Goal: Task Accomplishment & Management: Complete application form

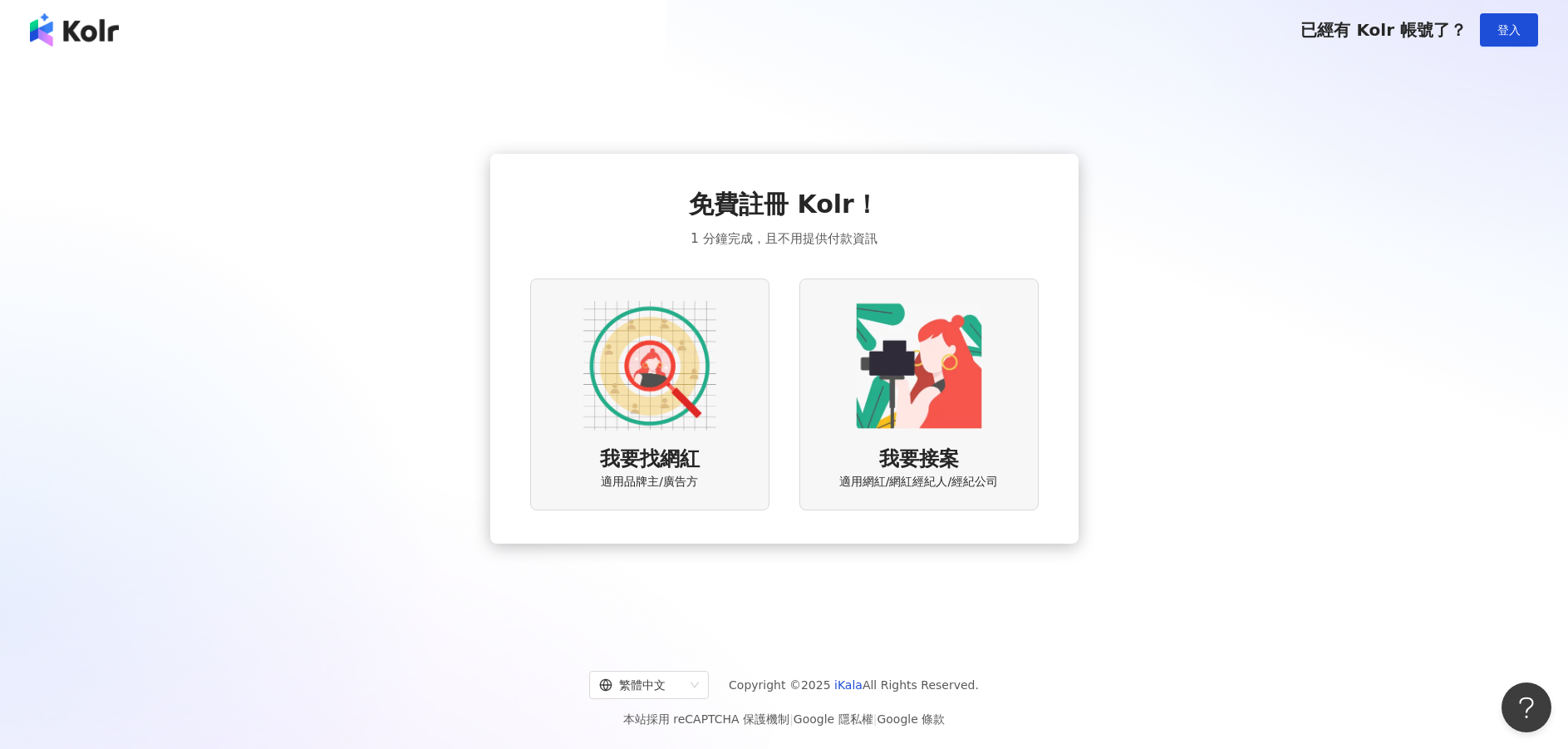
click at [689, 382] on img at bounding box center [649, 365] width 133 height 133
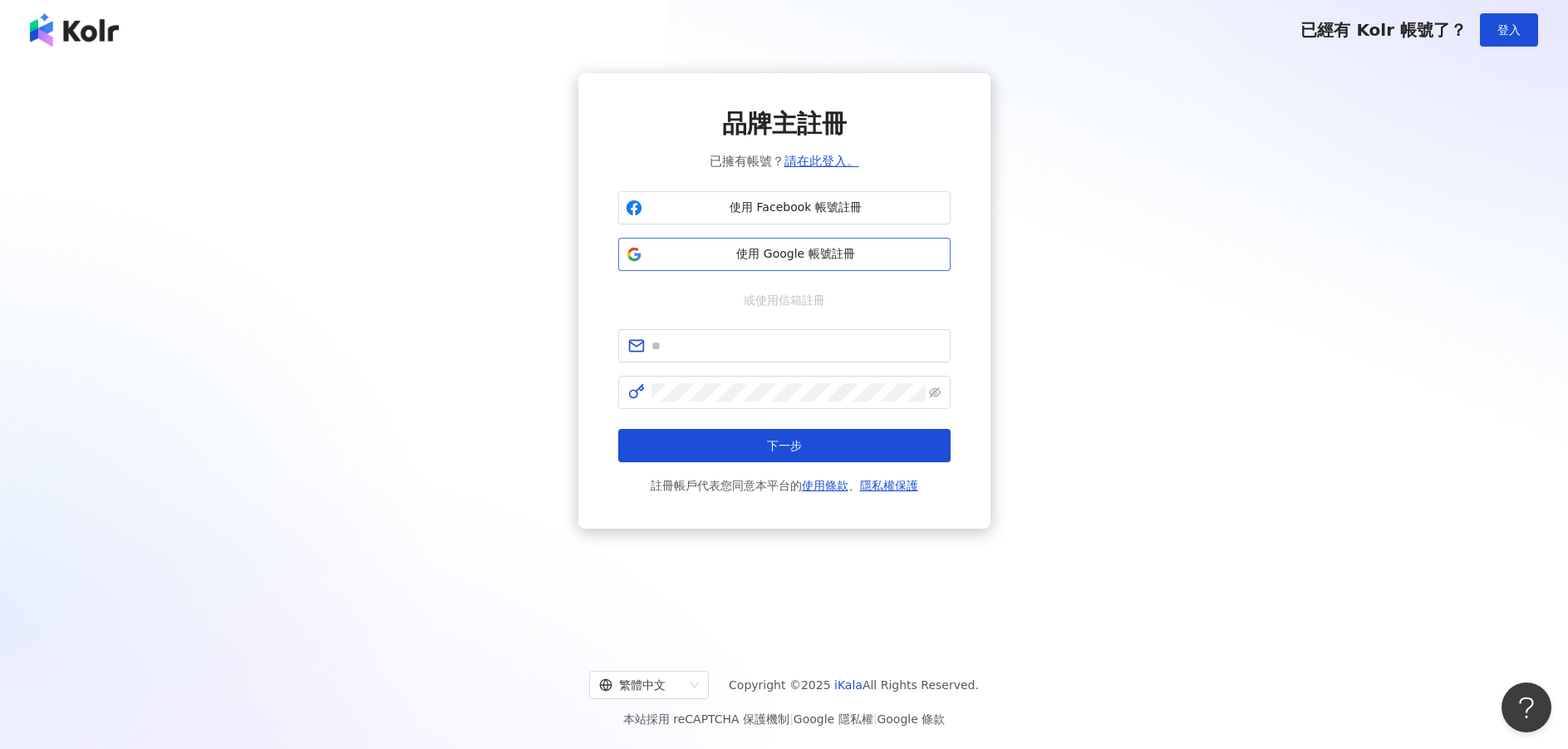
click at [768, 265] on button "使用 Google 帳號註冊" at bounding box center [784, 254] width 333 height 33
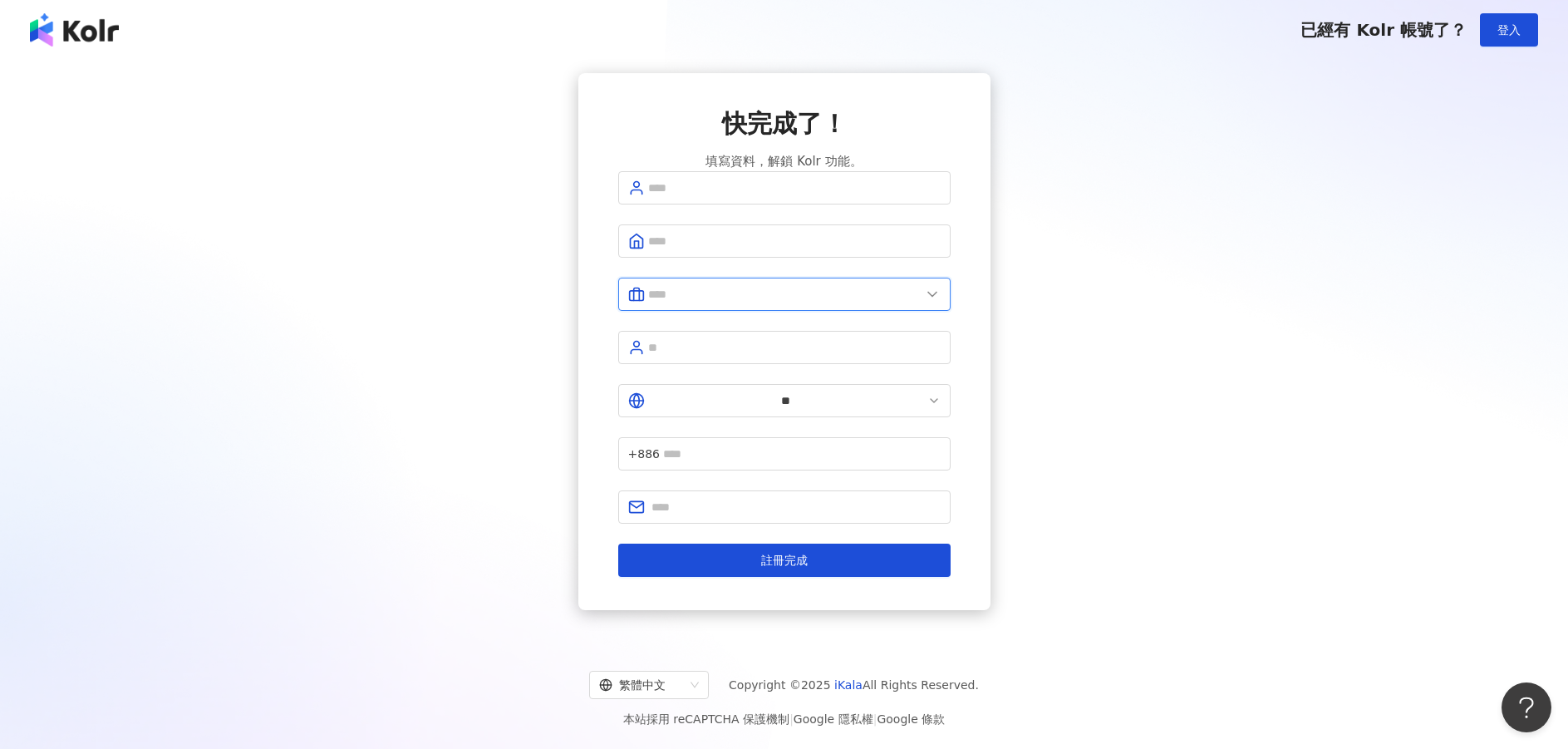
click at [875, 304] on input "text" at bounding box center [784, 294] width 273 height 18
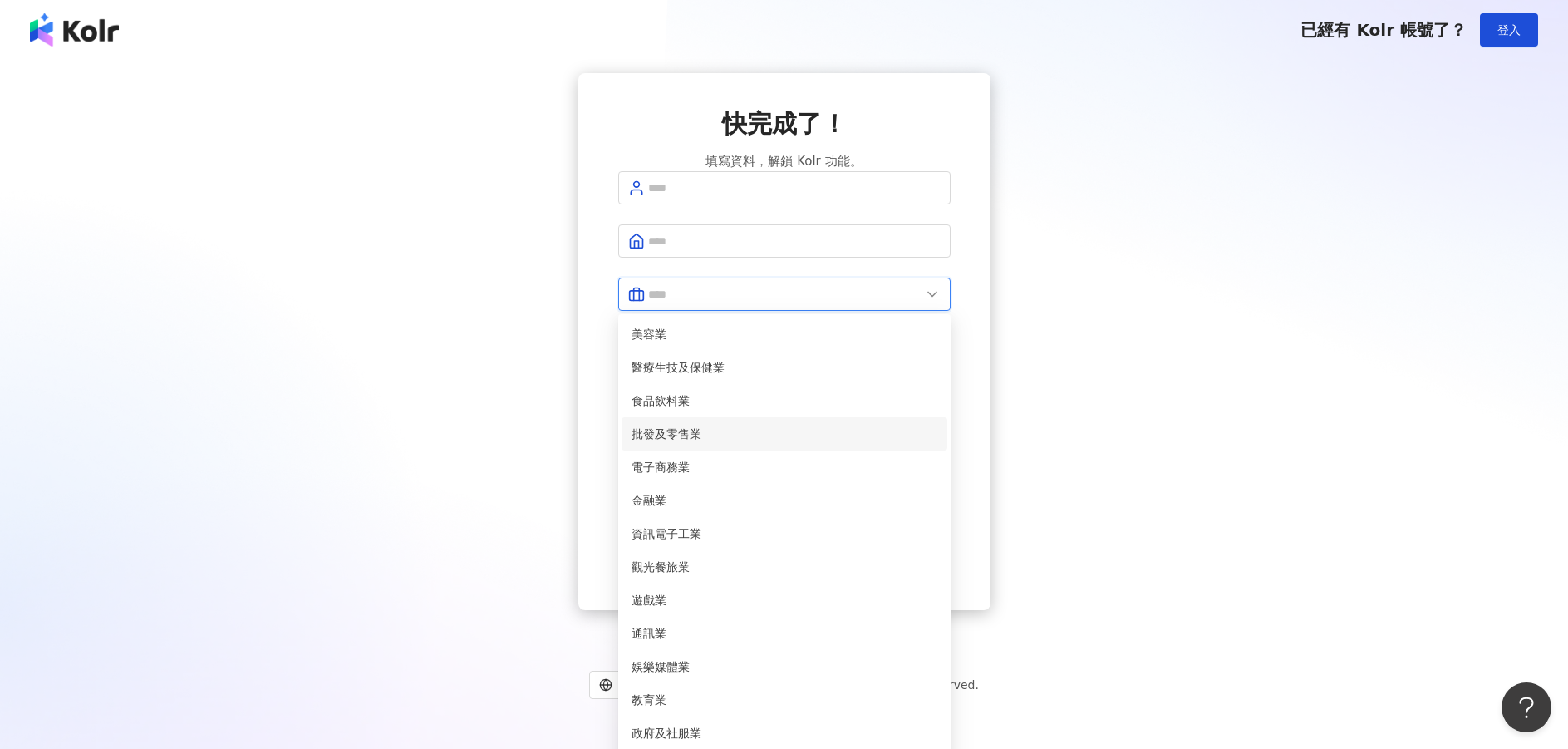
scroll to position [277, 0]
type input "*****"
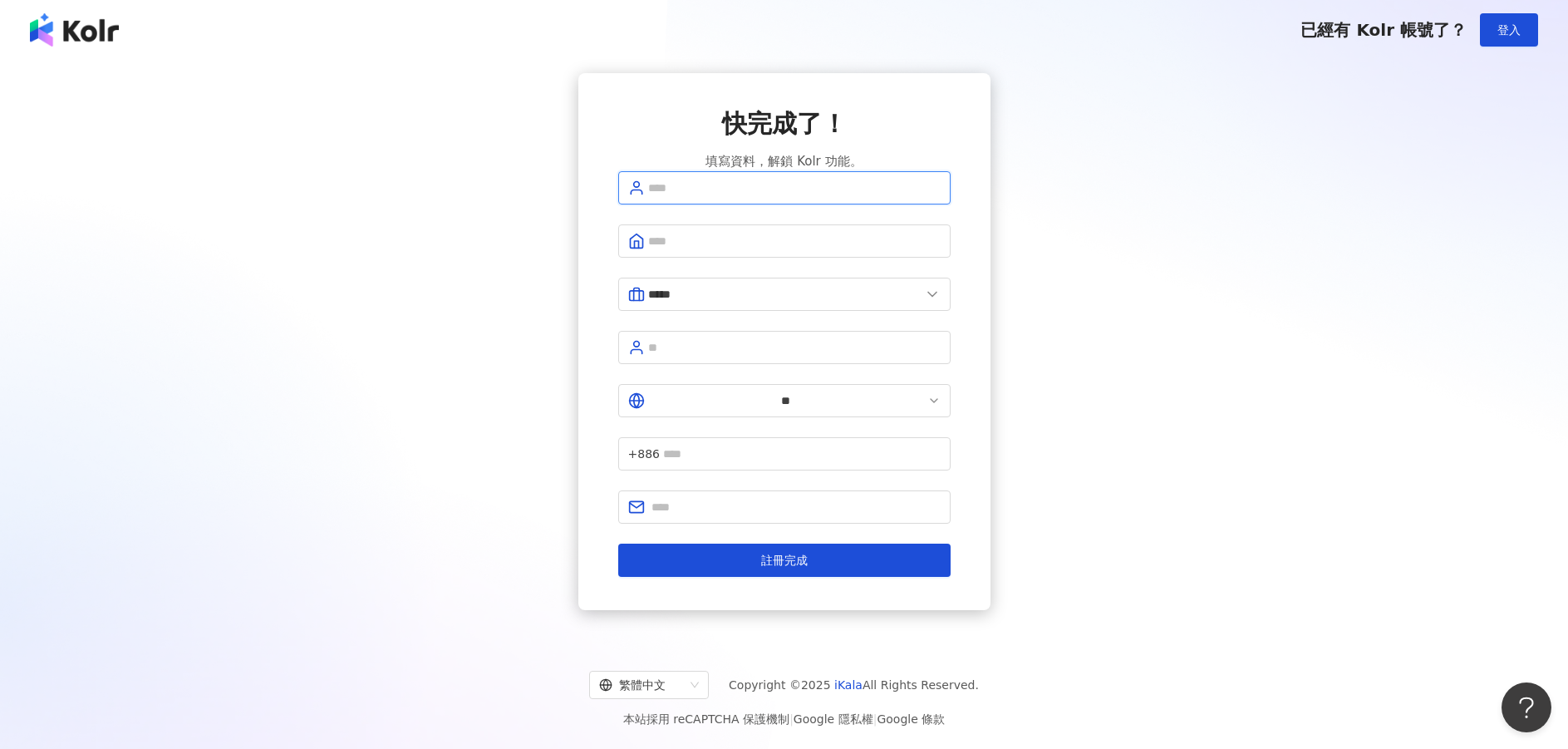
click at [883, 197] on input "text" at bounding box center [794, 188] width 293 height 18
type input "******"
click at [850, 250] on input "text" at bounding box center [794, 241] width 293 height 18
click at [872, 357] on input "text" at bounding box center [794, 348] width 293 height 18
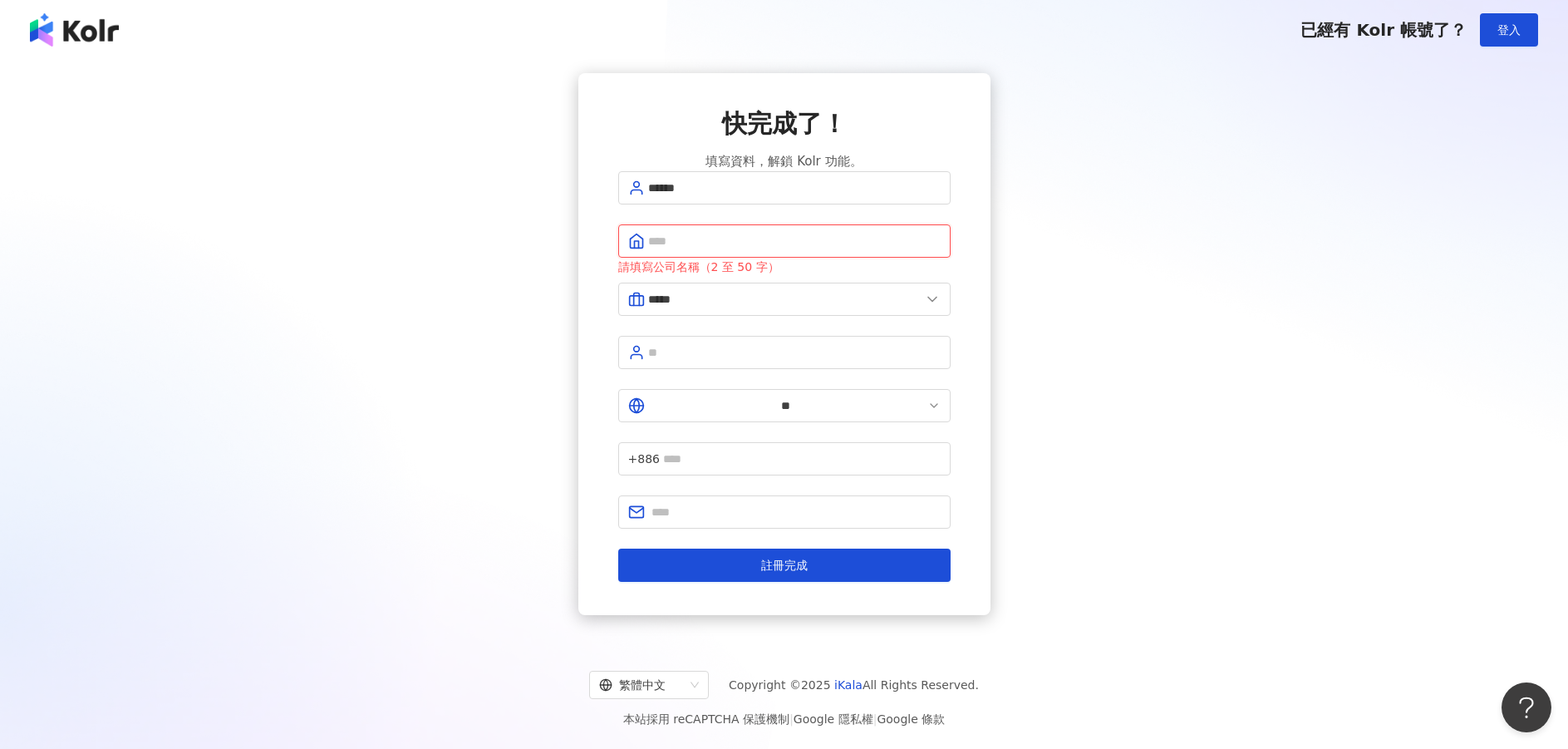
click at [873, 250] on input "text" at bounding box center [794, 241] width 293 height 18
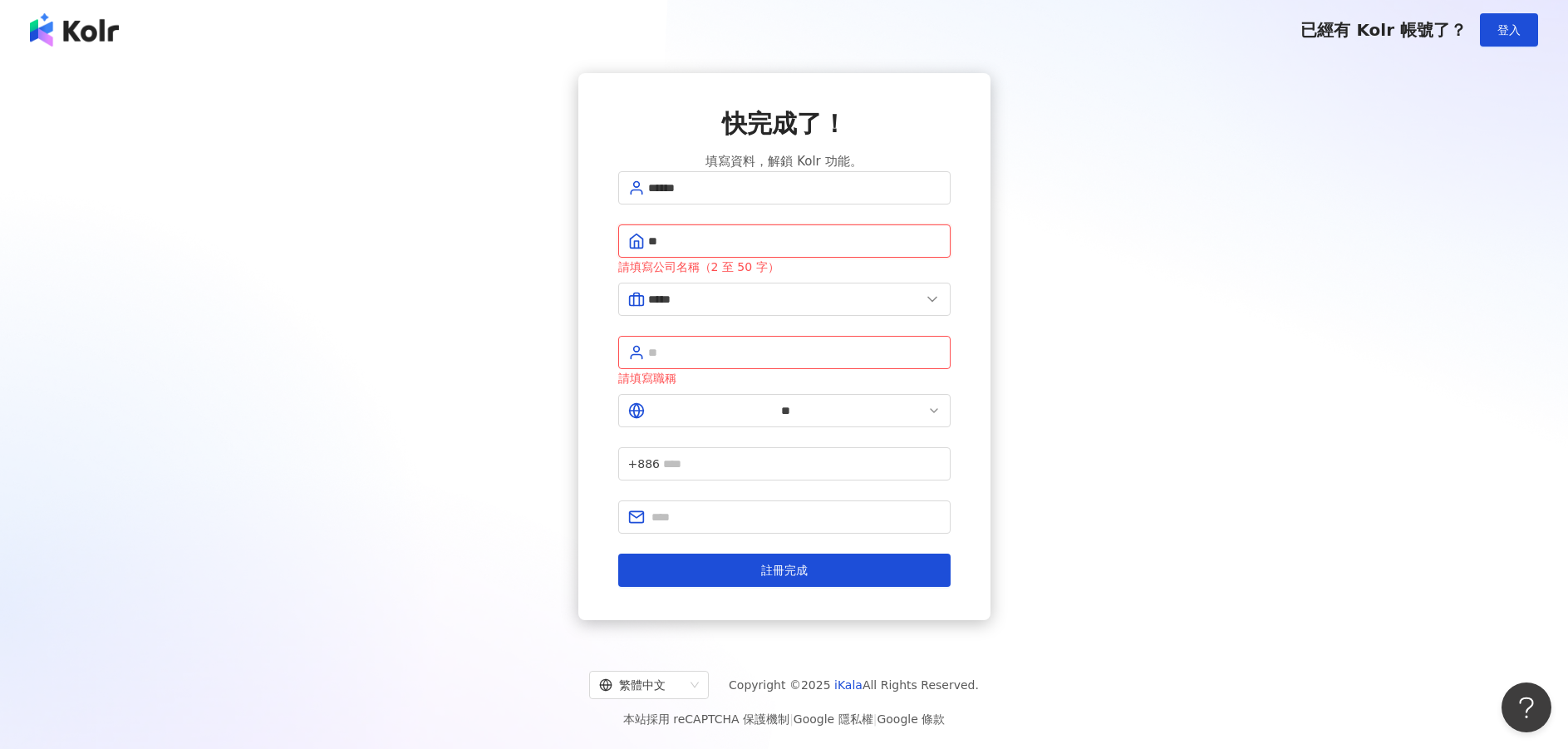
type input "*"
type input "**"
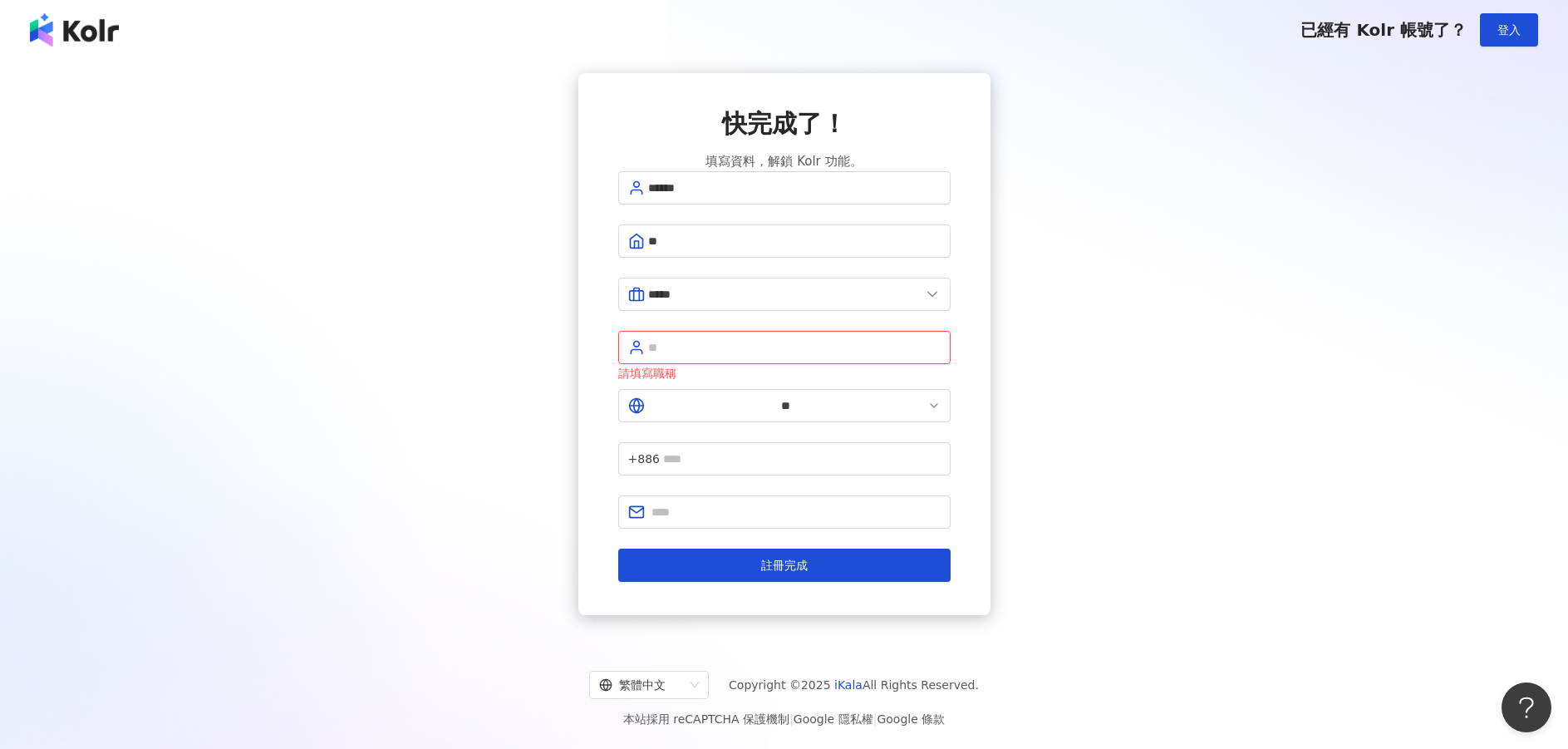
click at [759, 357] on input "text" at bounding box center [794, 348] width 293 height 18
type input "**"
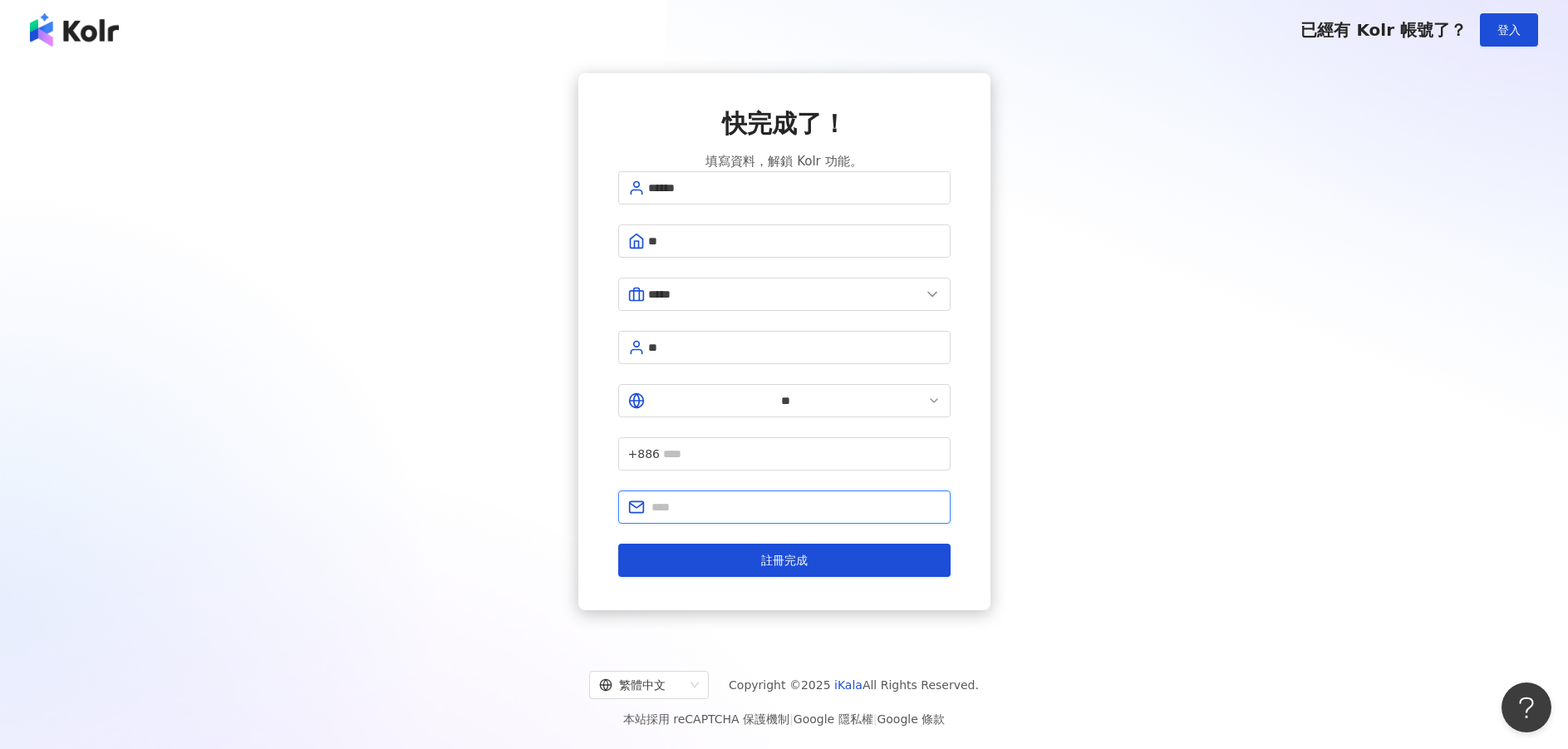
click at [793, 497] on input "text" at bounding box center [795, 506] width 289 height 18
type input "**********"
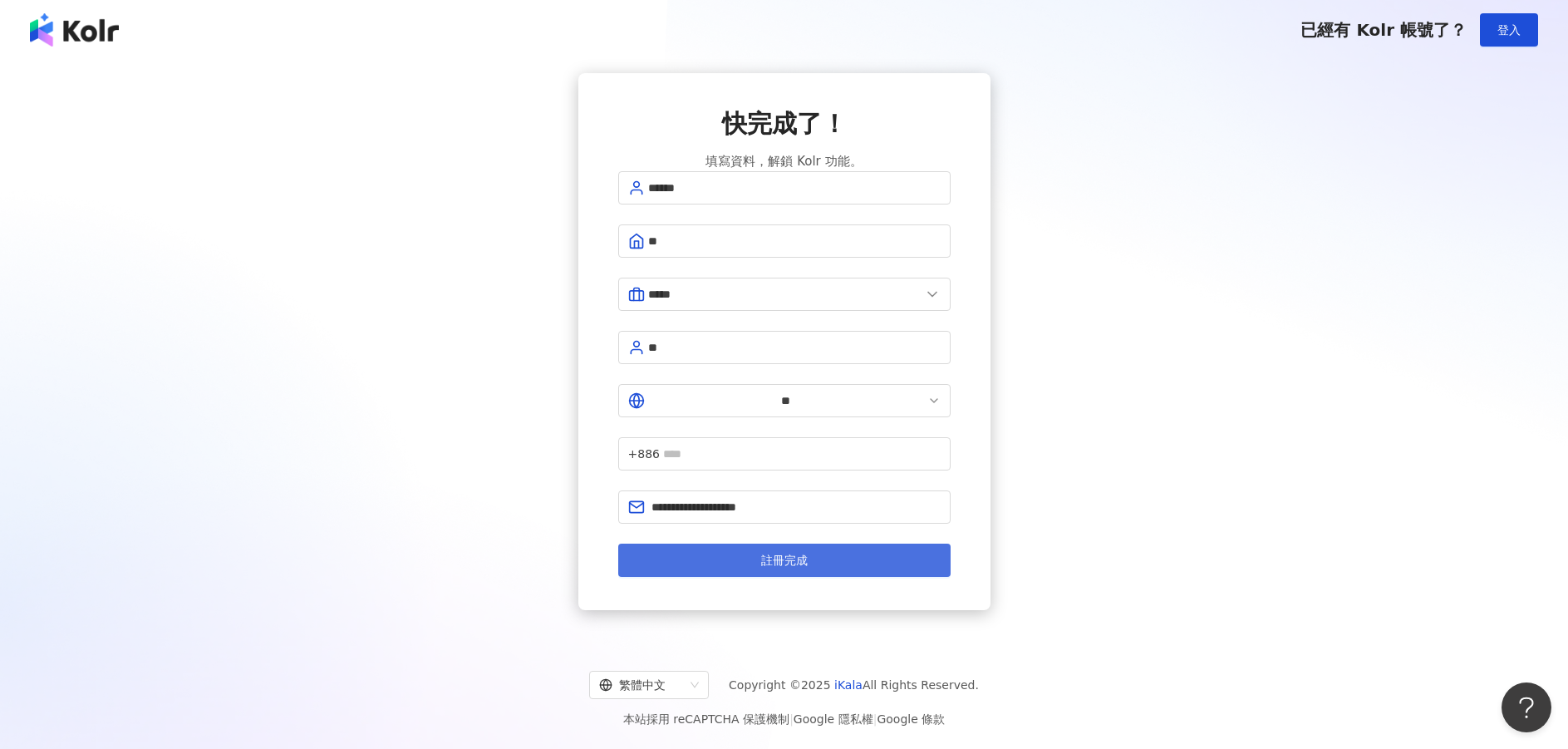
click at [824, 543] on button "註冊完成" at bounding box center [784, 559] width 333 height 33
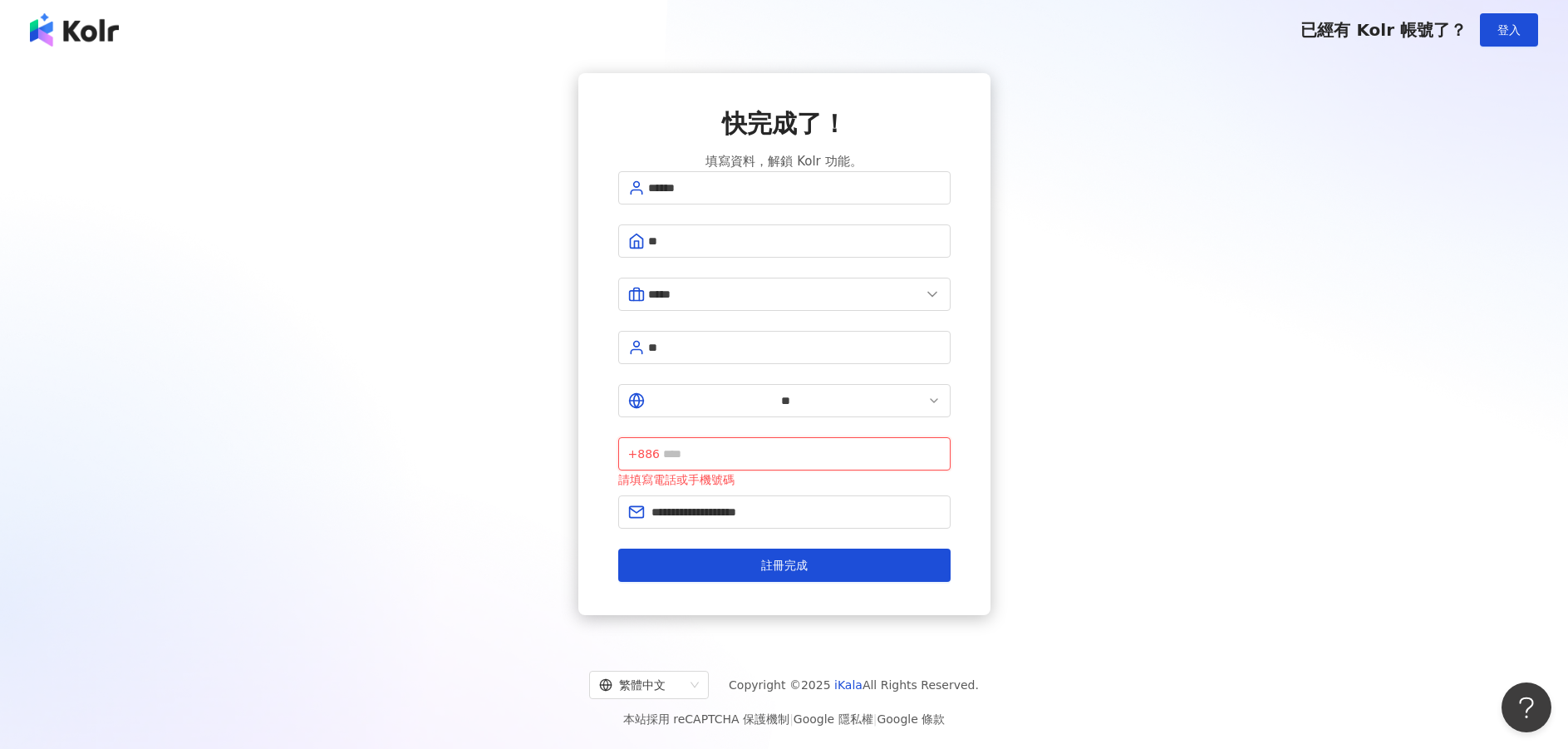
click at [873, 444] on input "text" at bounding box center [802, 453] width 278 height 18
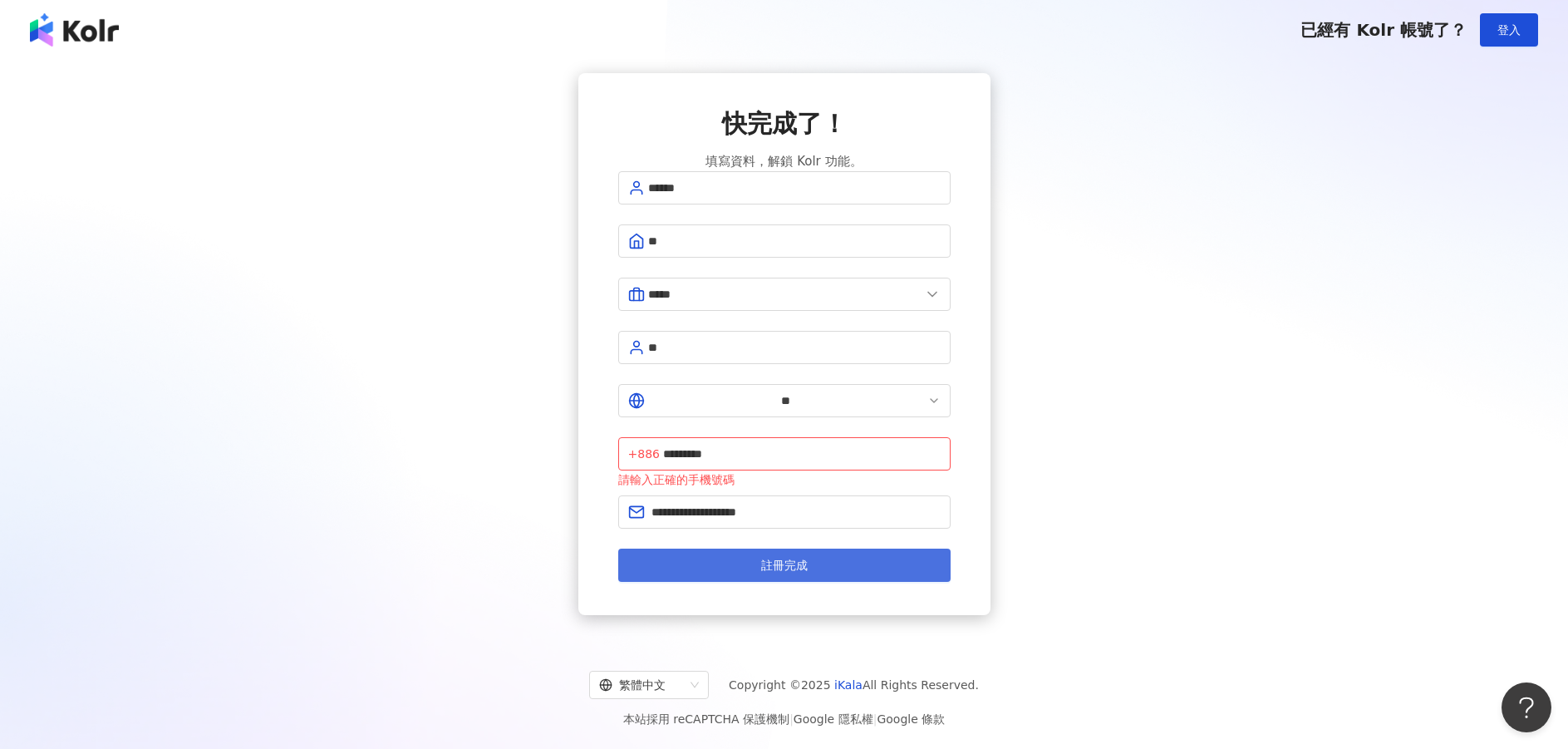
click at [849, 548] on button "註冊完成" at bounding box center [784, 564] width 333 height 33
click at [878, 548] on button "註冊完成" at bounding box center [784, 564] width 333 height 33
click at [743, 444] on input "*********" at bounding box center [802, 453] width 278 height 18
type input "**********"
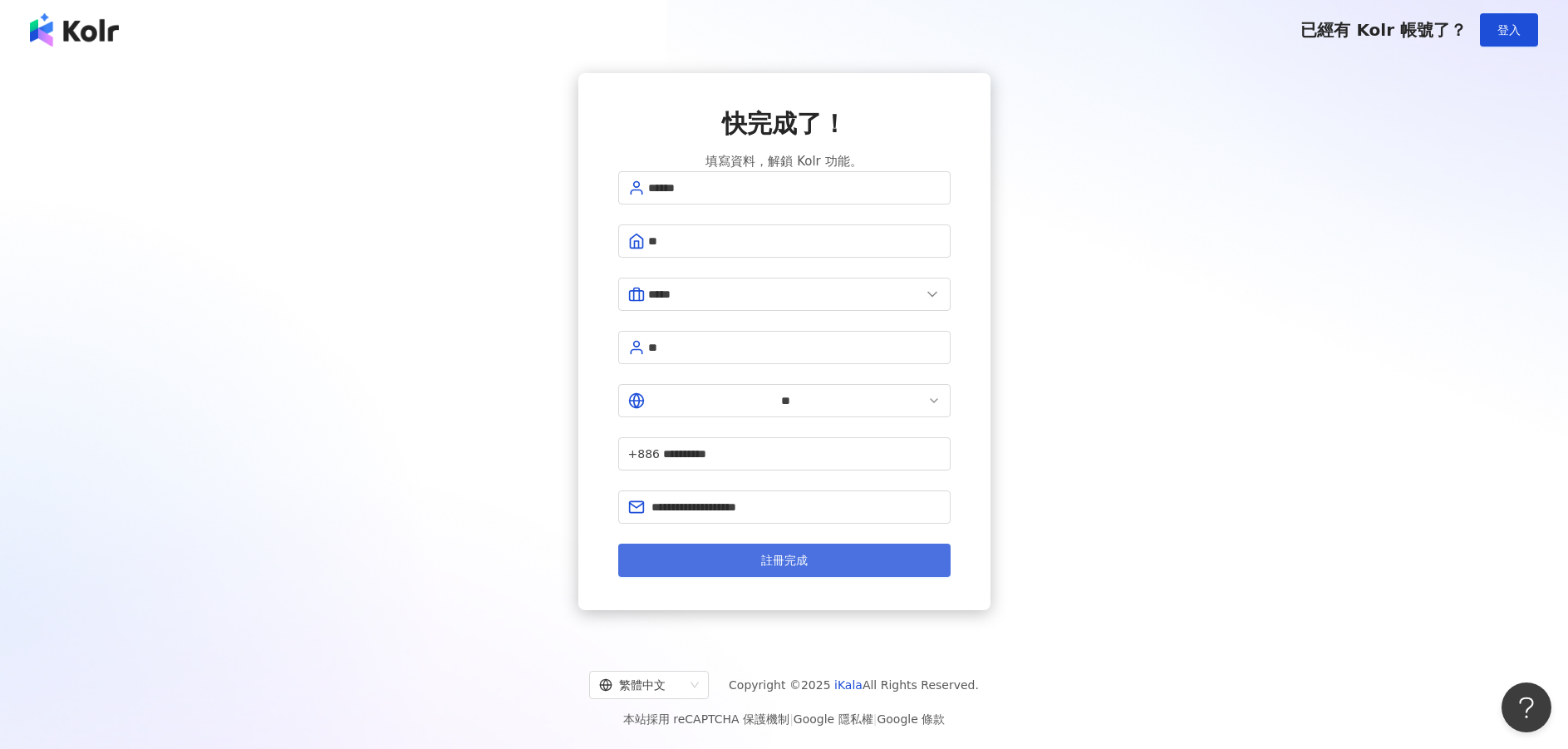
click at [858, 543] on button "註冊完成" at bounding box center [784, 559] width 333 height 33
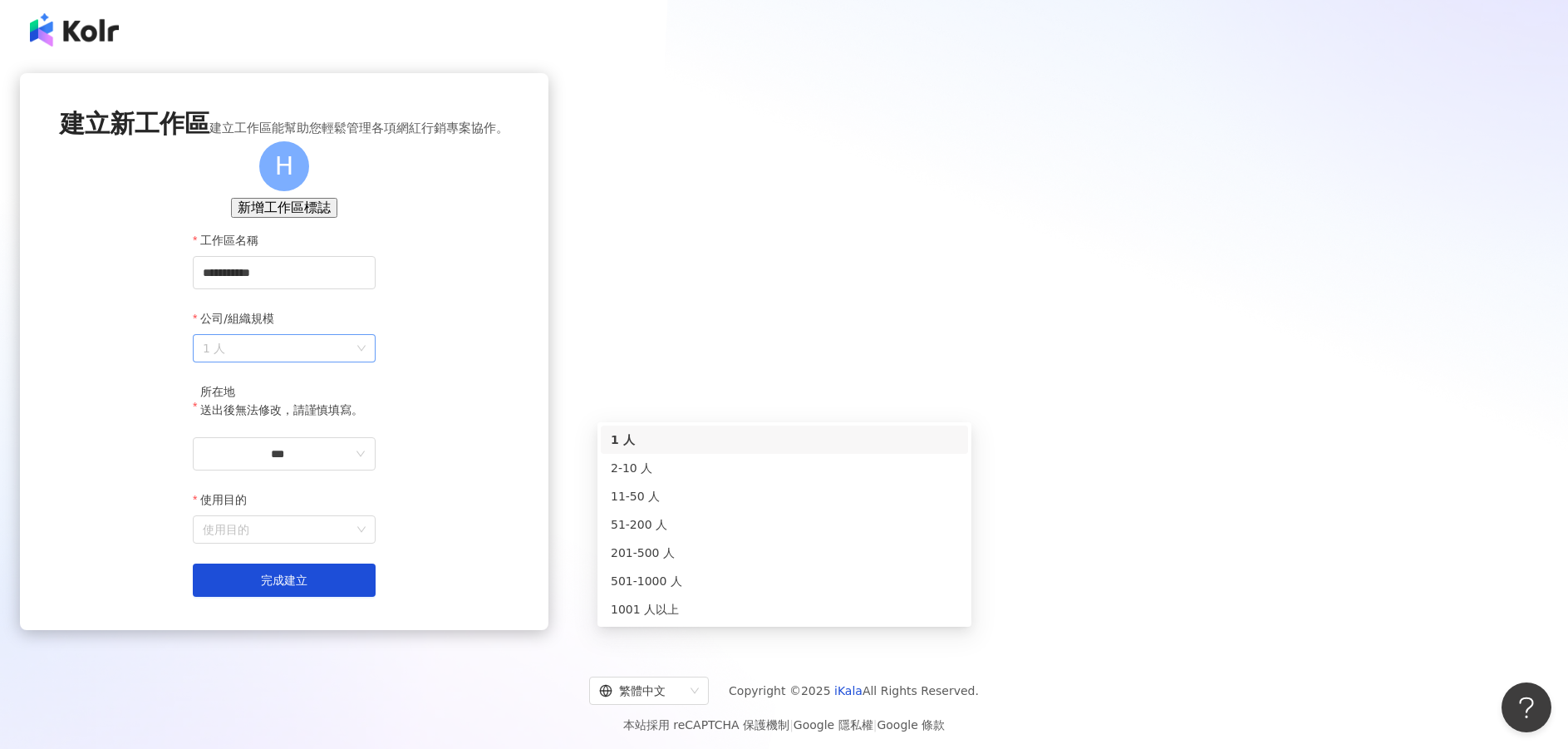
click at [366, 362] on span "1 人" at bounding box center [284, 348] width 163 height 27
click at [933, 463] on div "2-10 人" at bounding box center [784, 467] width 348 height 18
click at [353, 462] on input "***" at bounding box center [278, 453] width 150 height 18
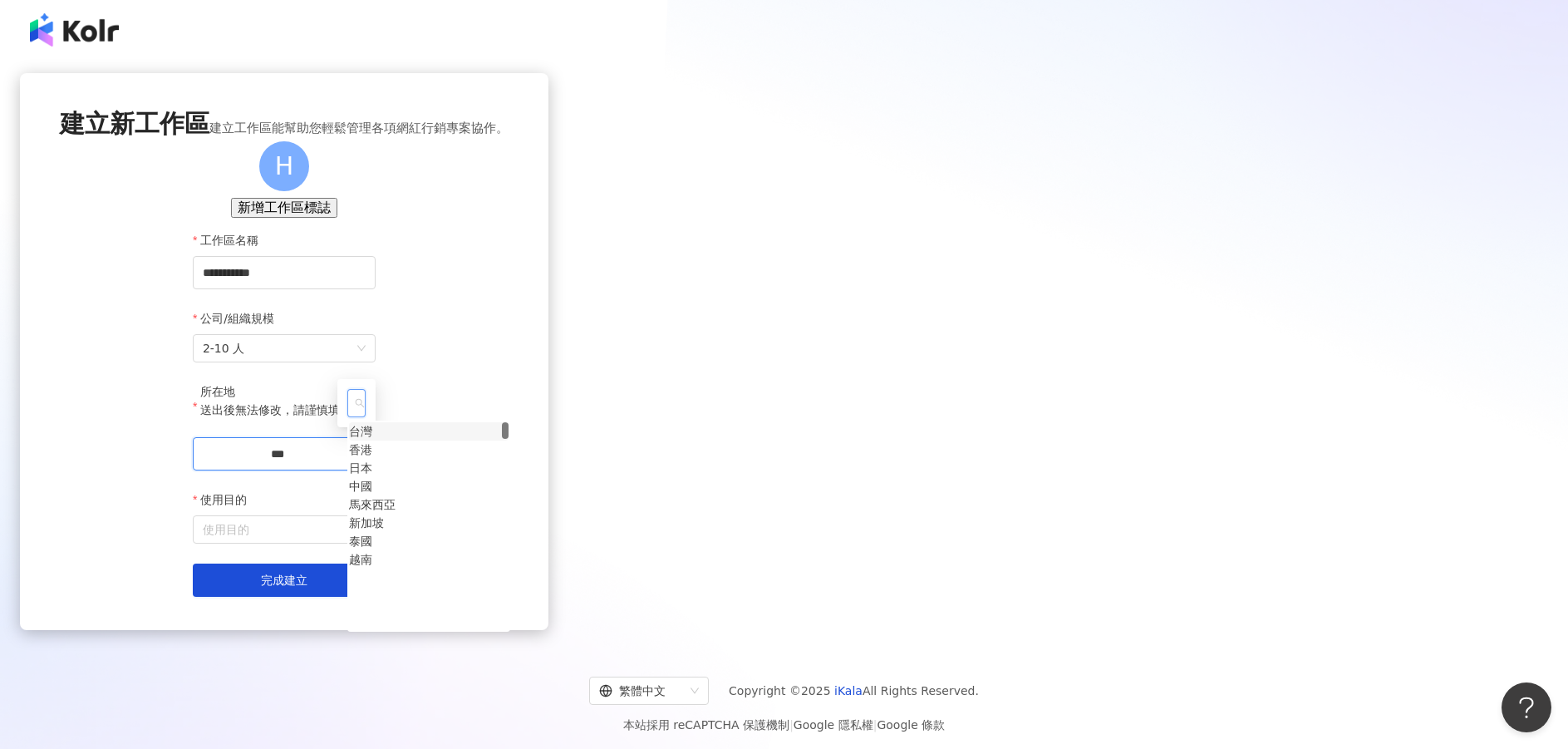
click at [373, 422] on div "台灣" at bounding box center [360, 431] width 23 height 18
click at [366, 542] on input "使用目的" at bounding box center [284, 529] width 163 height 27
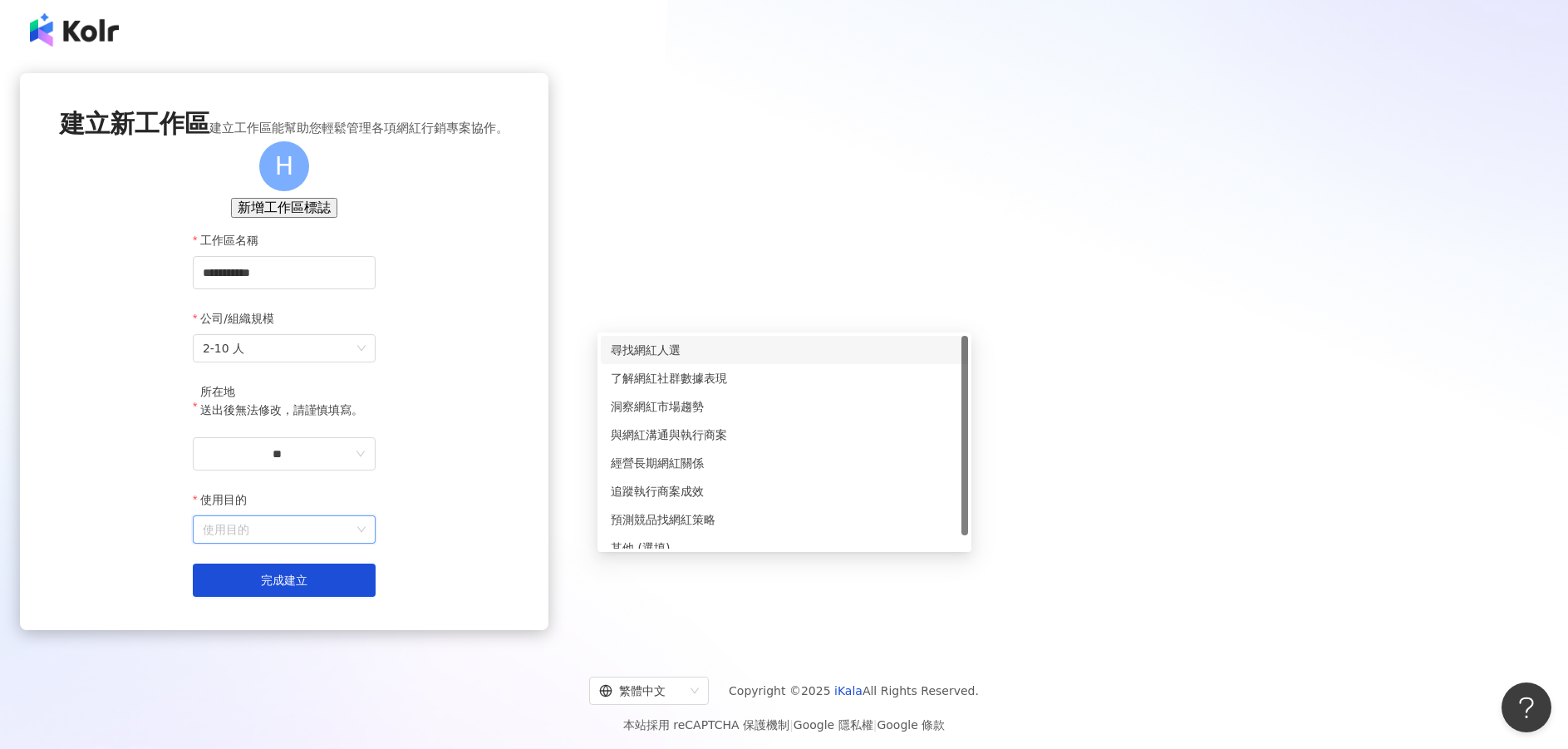
click at [878, 349] on div "尋找網紅人選" at bounding box center [784, 350] width 348 height 18
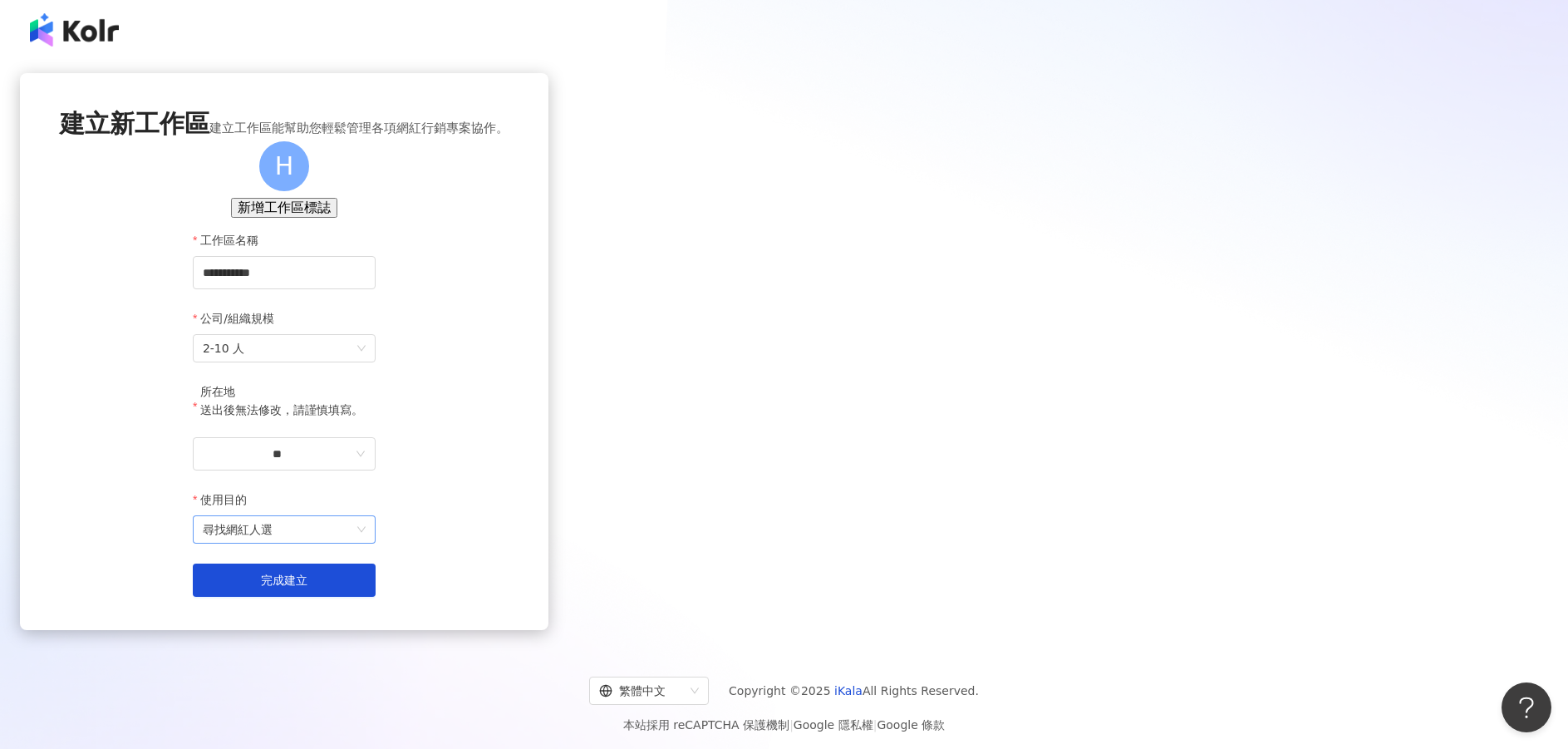
click at [376, 543] on div "尋找網紅人選" at bounding box center [284, 529] width 183 height 28
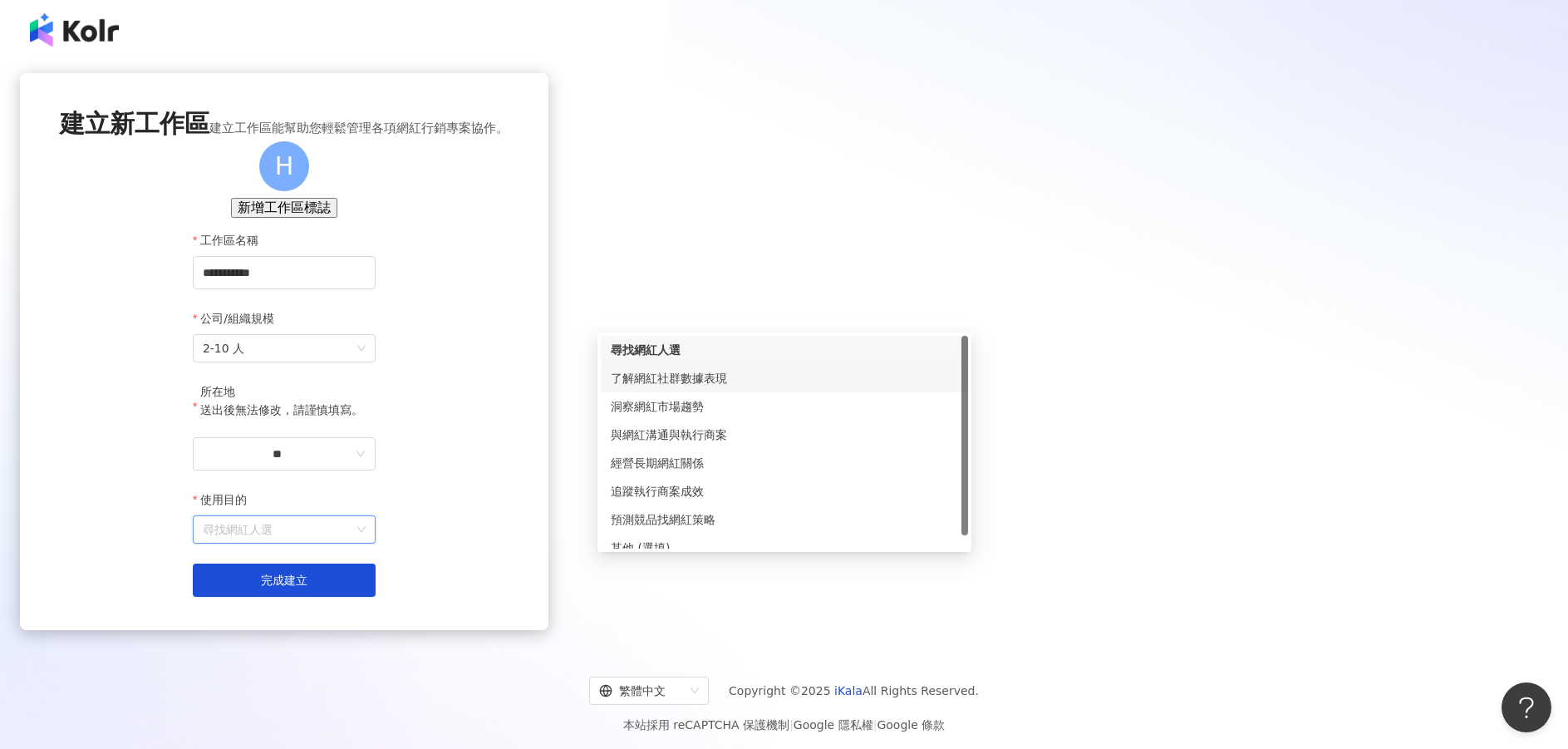
click at [832, 386] on div "了解網紅社群數據表現" at bounding box center [784, 377] width 348 height 18
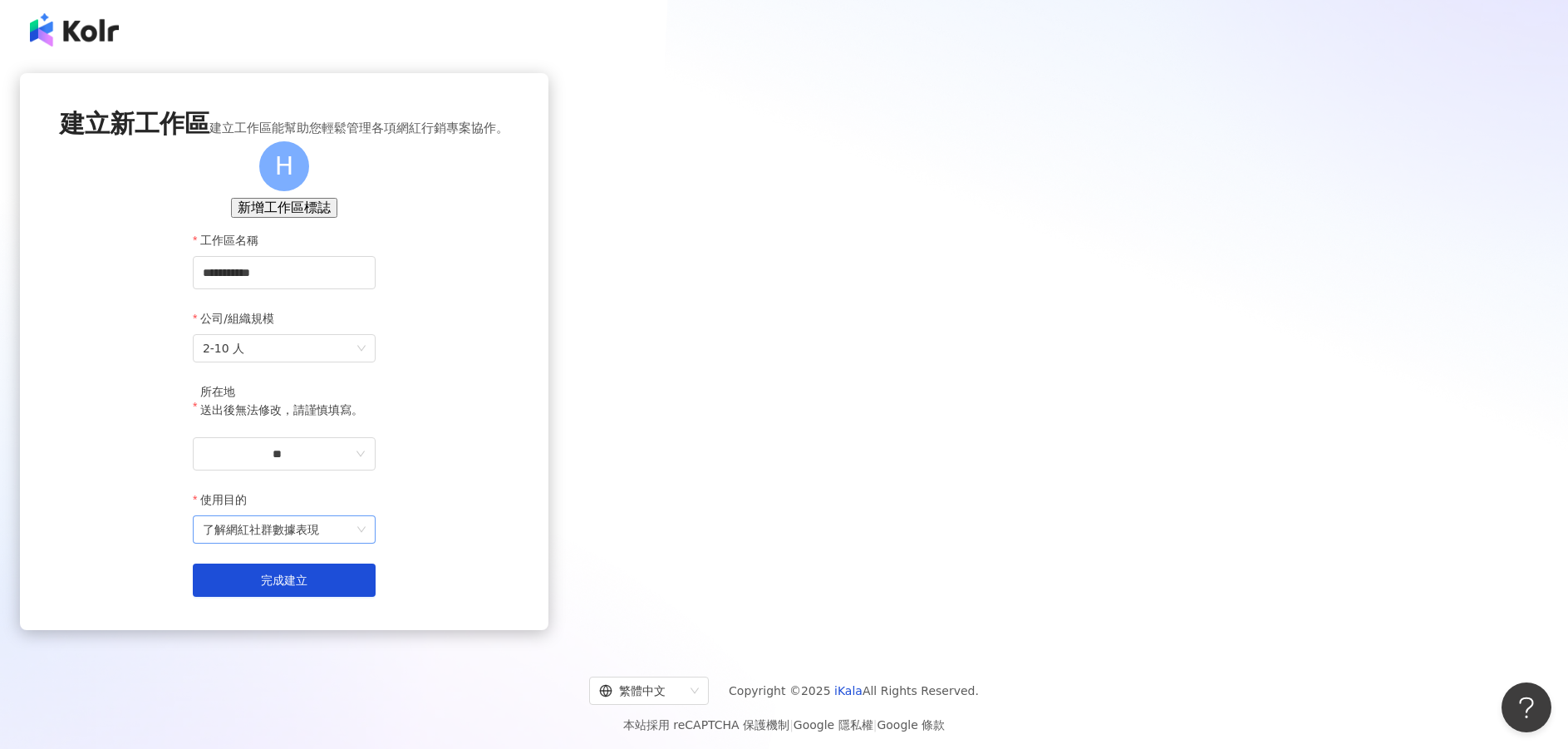
click at [376, 543] on div "了解網紅社群數據表現" at bounding box center [284, 529] width 183 height 28
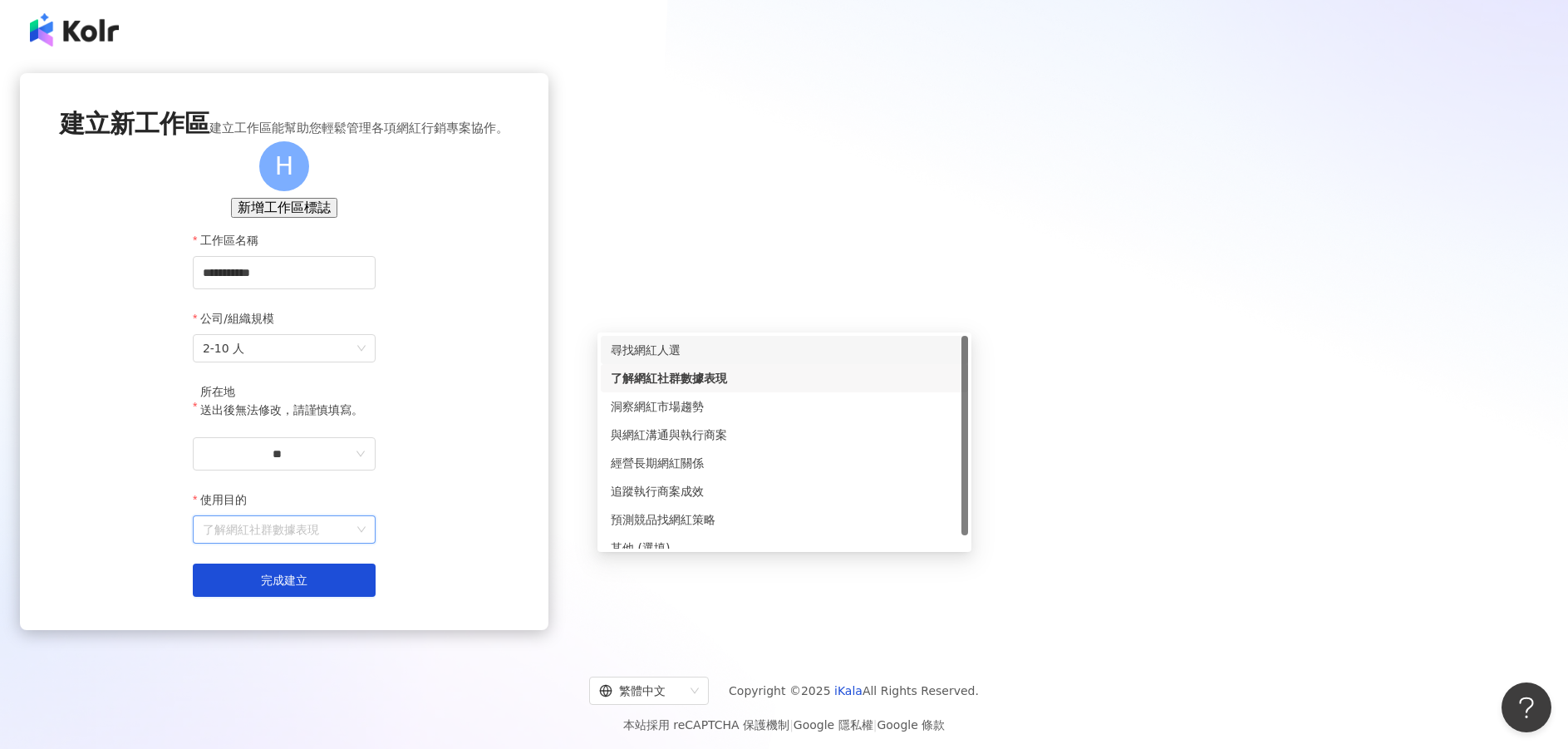
click at [860, 339] on div "尋找網紅人選" at bounding box center [784, 350] width 368 height 28
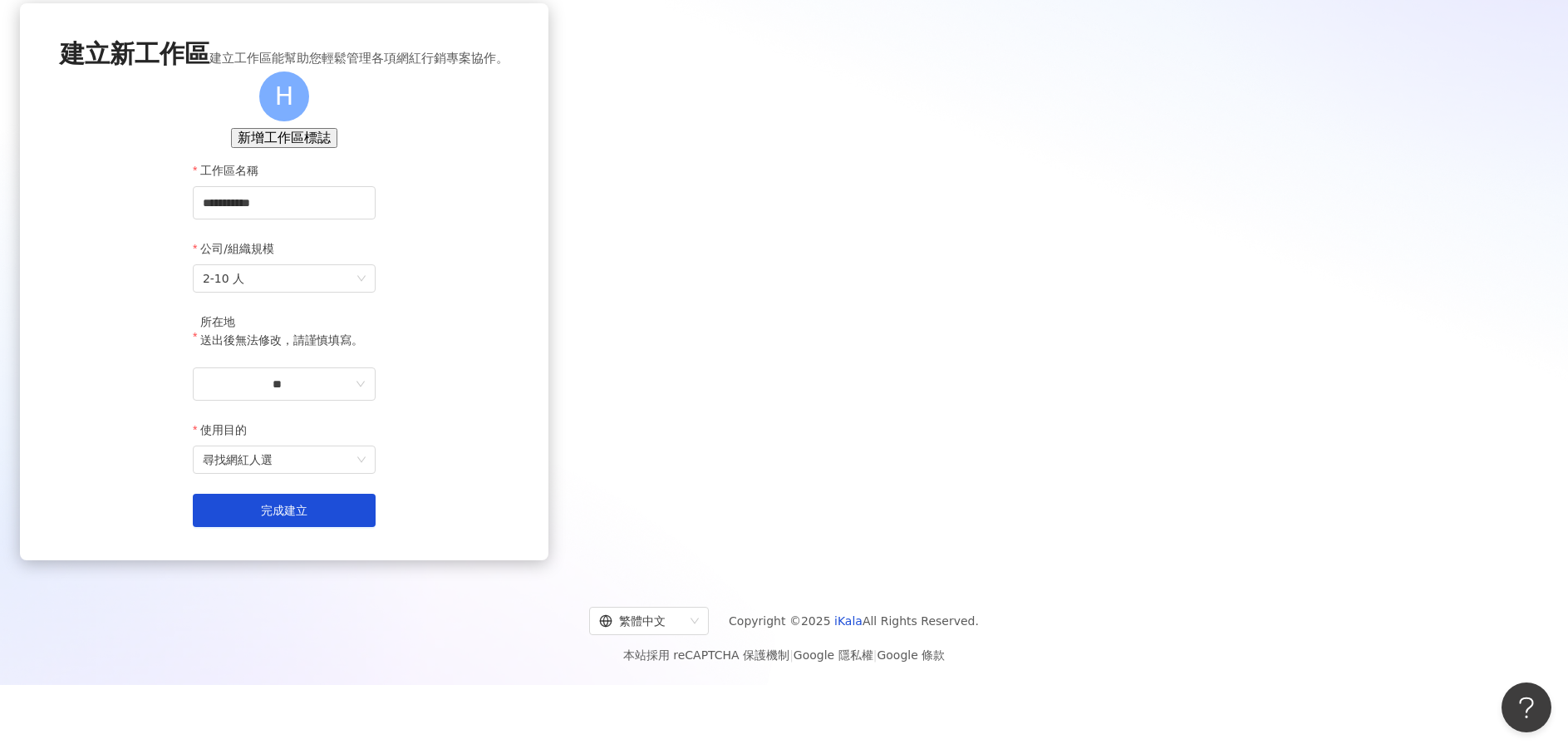
scroll to position [77, 0]
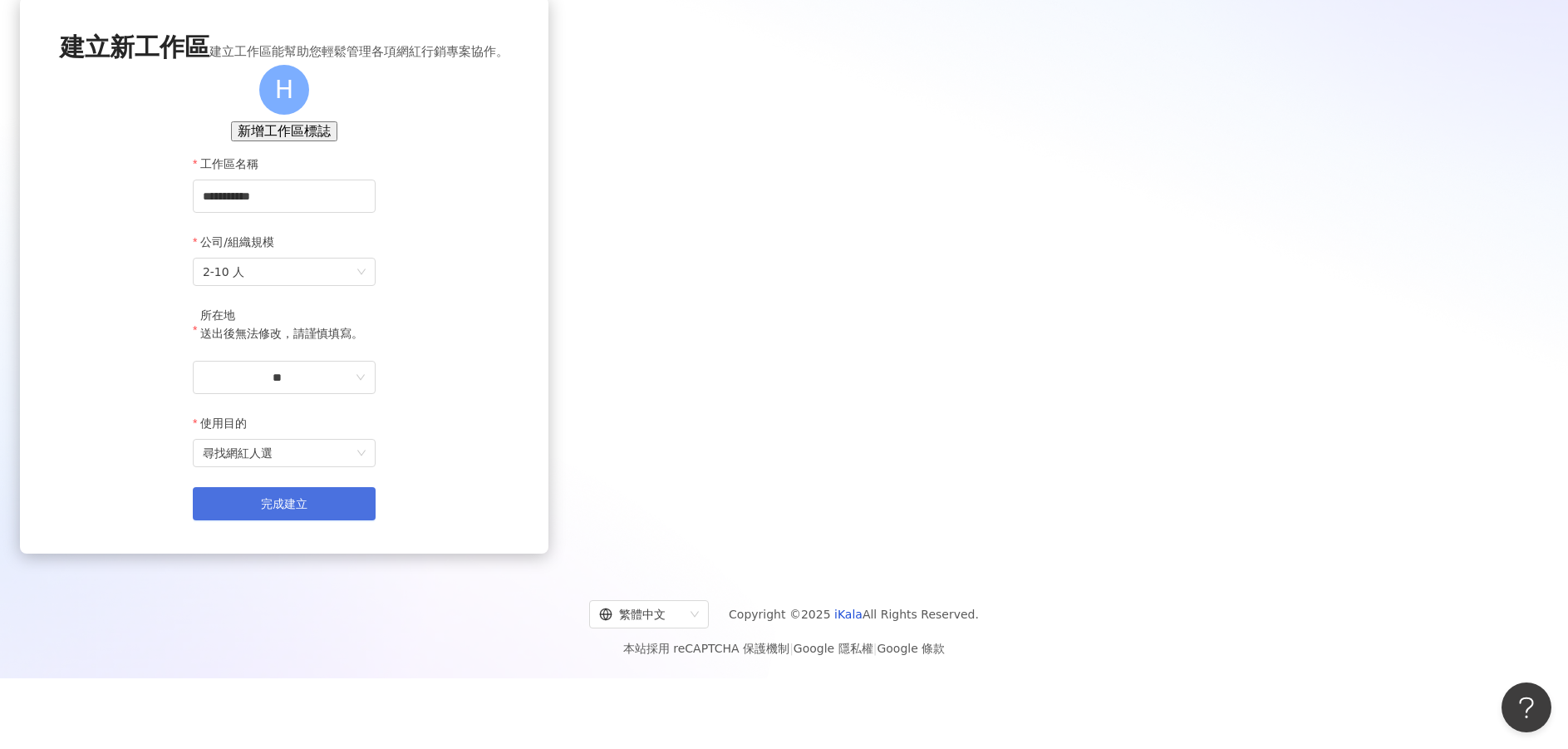
click at [376, 520] on button "完成建立" at bounding box center [284, 502] width 183 height 33
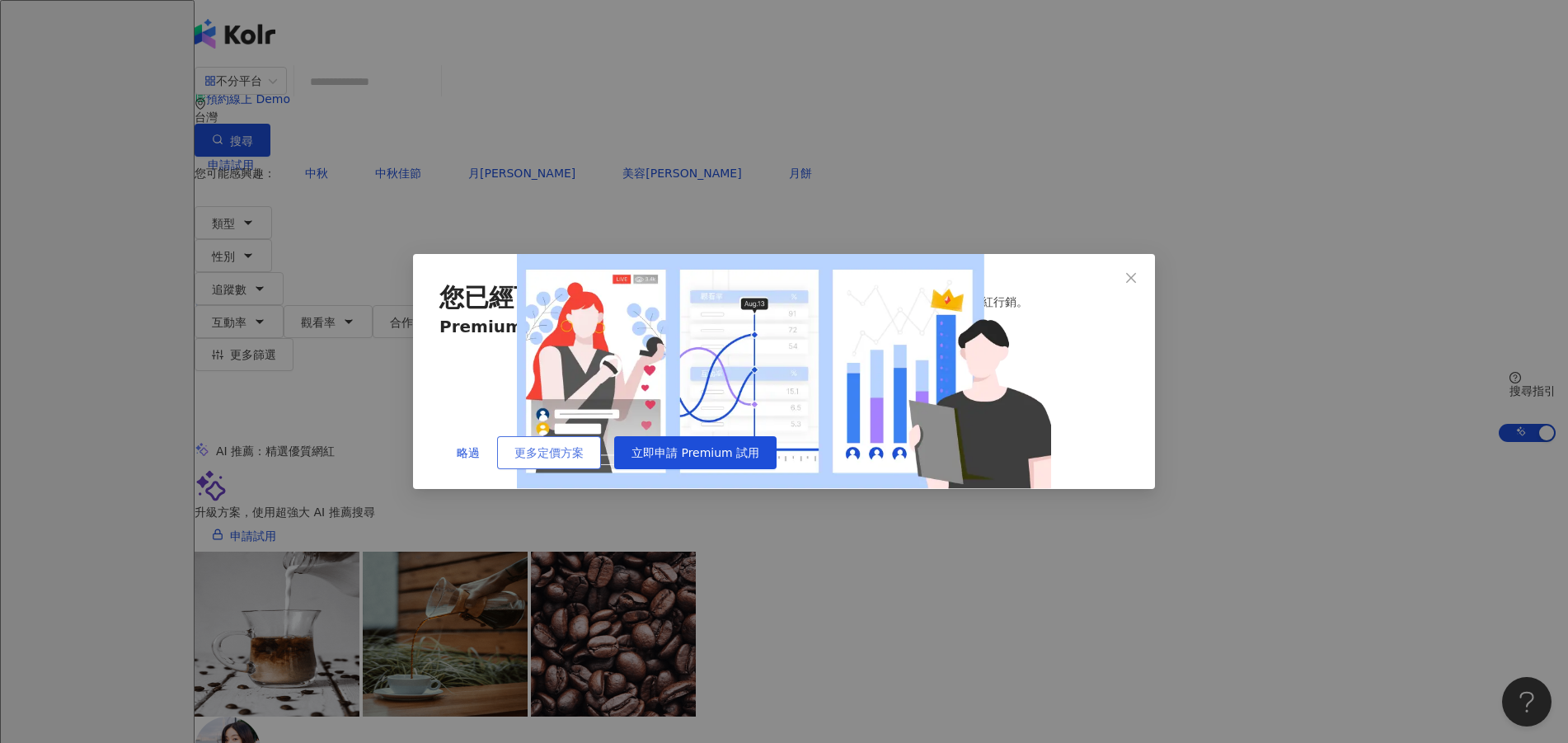
click at [584, 459] on span "更多定價方案" at bounding box center [549, 452] width 69 height 13
click at [1128, 271] on icon "close" at bounding box center [1131, 277] width 13 height 13
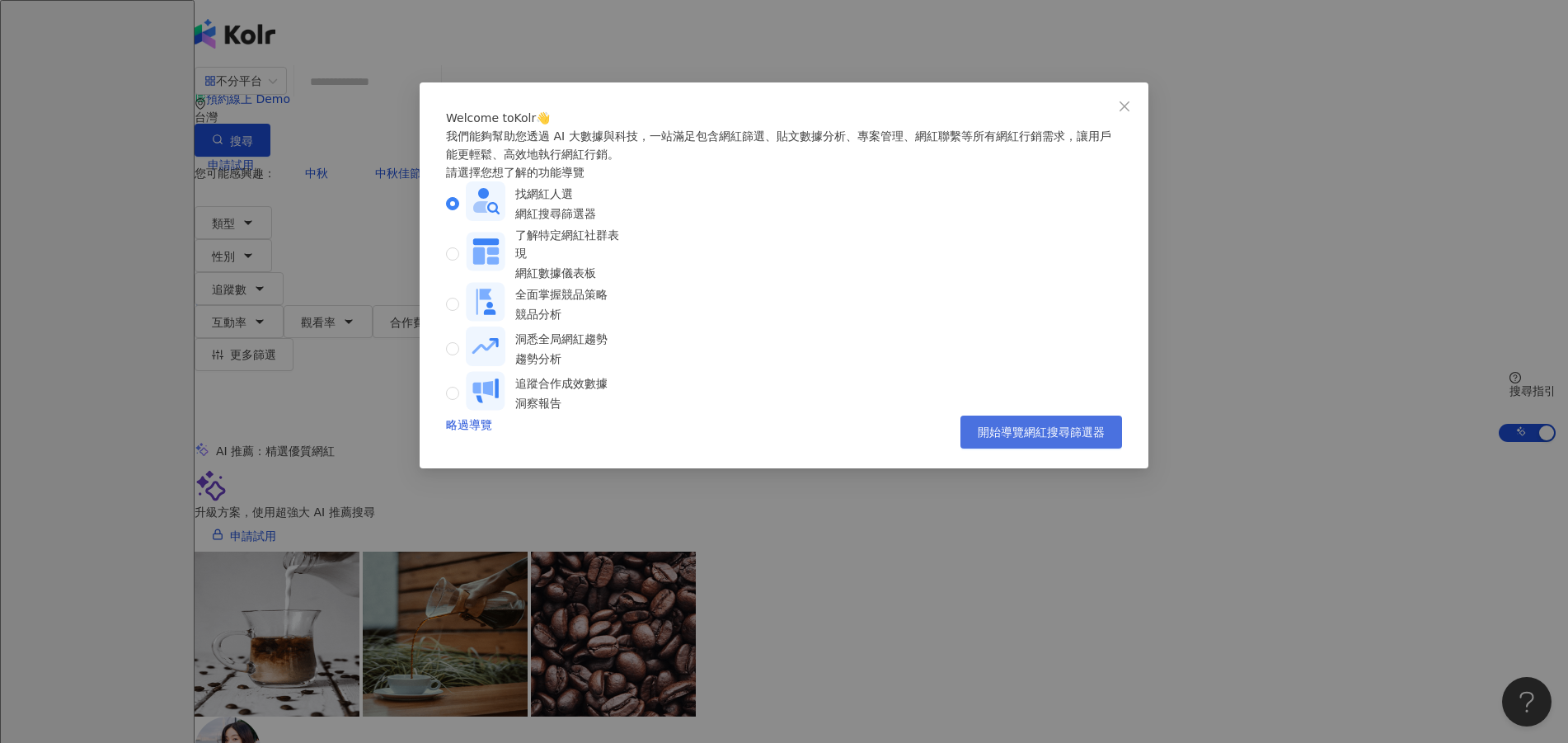
click at [1042, 439] on span "開始導覽網紅搜尋篩選器" at bounding box center [1042, 431] width 127 height 13
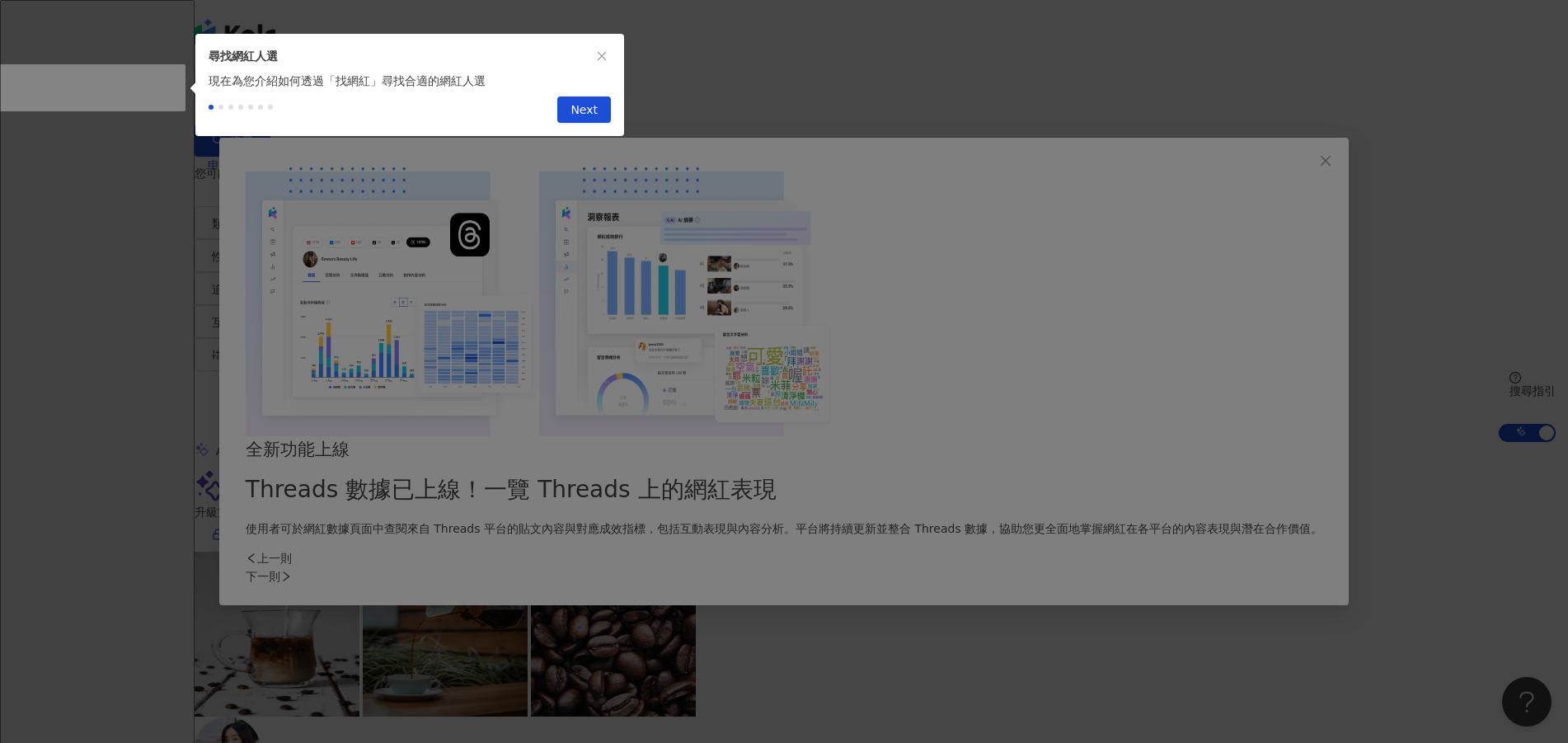
click at [596, 115] on span "Next" at bounding box center [584, 110] width 27 height 27
type input "*********"
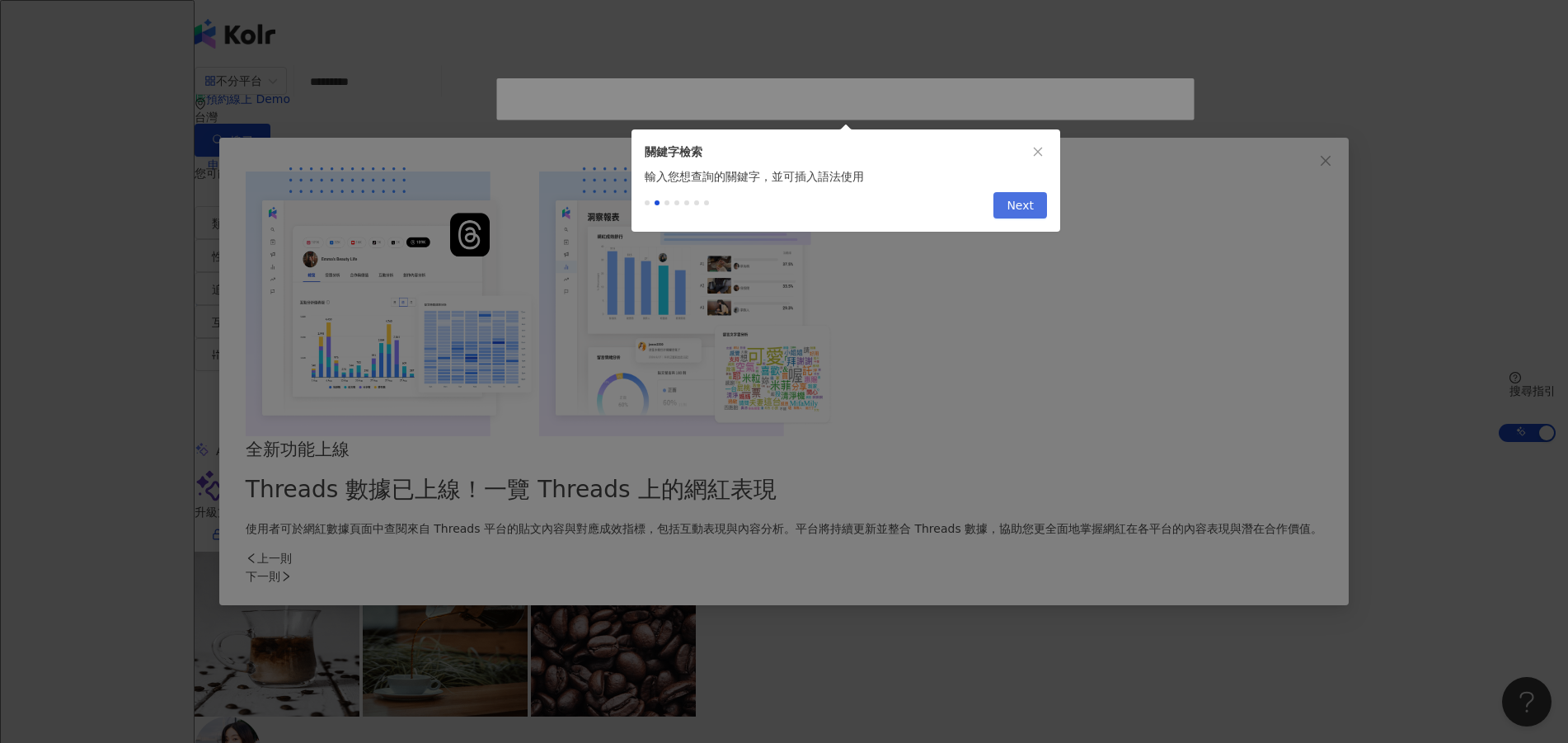
click at [1023, 210] on span "Next" at bounding box center [1020, 206] width 27 height 27
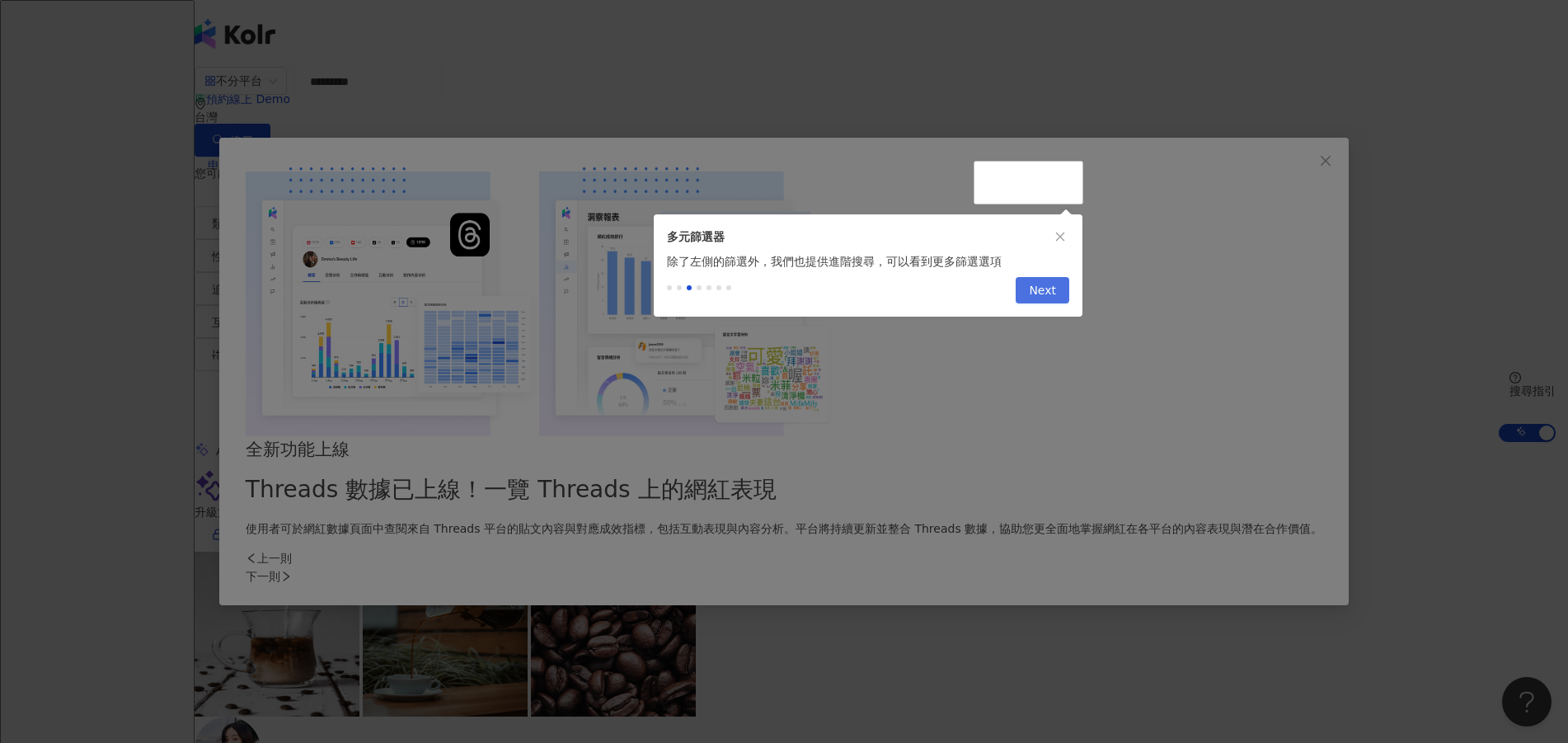
click at [1044, 302] on span "Next" at bounding box center [1042, 290] width 27 height 27
click at [1049, 291] on span "Next" at bounding box center [1042, 290] width 27 height 27
click at [1057, 232] on icon "close" at bounding box center [1061, 237] width 12 height 12
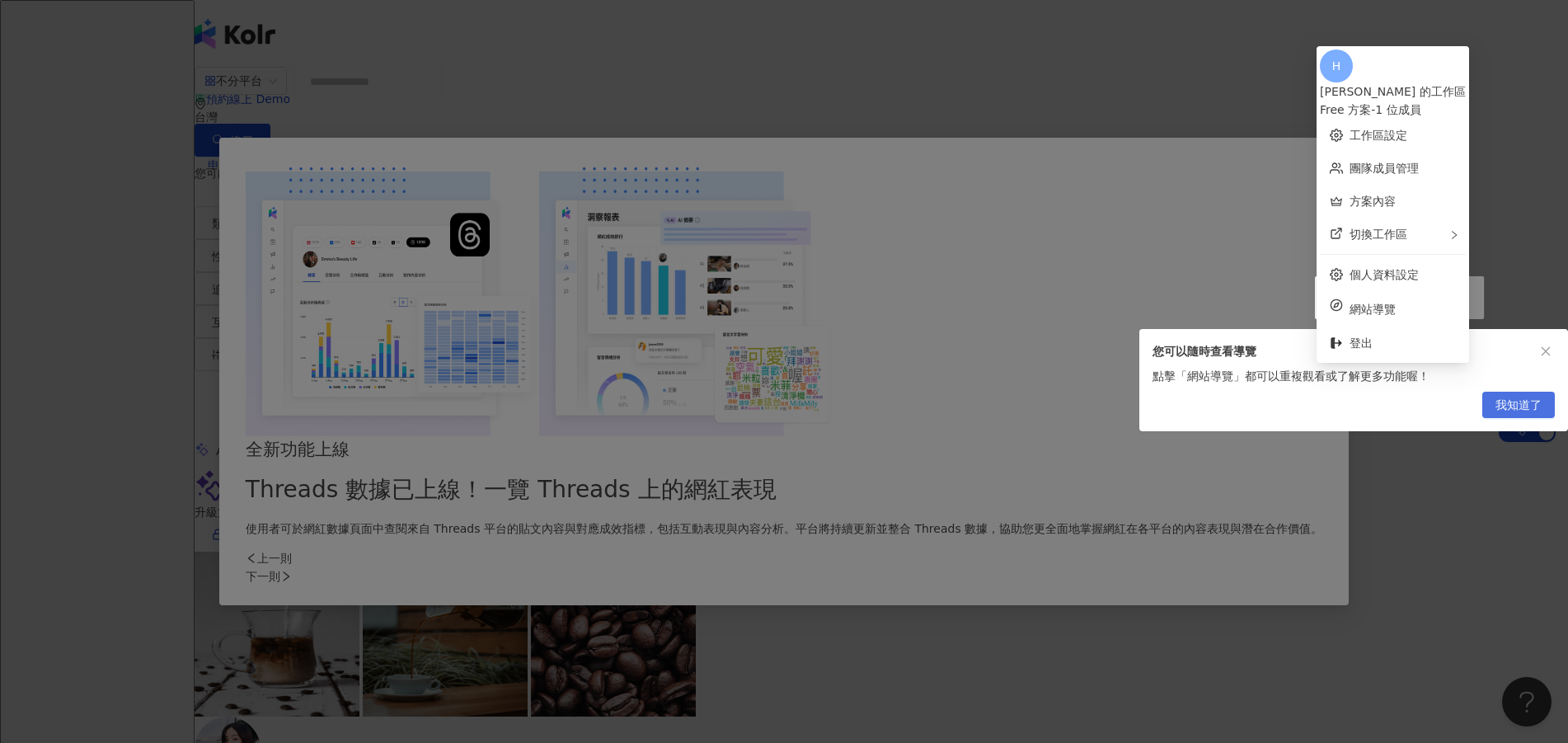
click at [1543, 411] on button "我知道了" at bounding box center [1518, 404] width 72 height 27
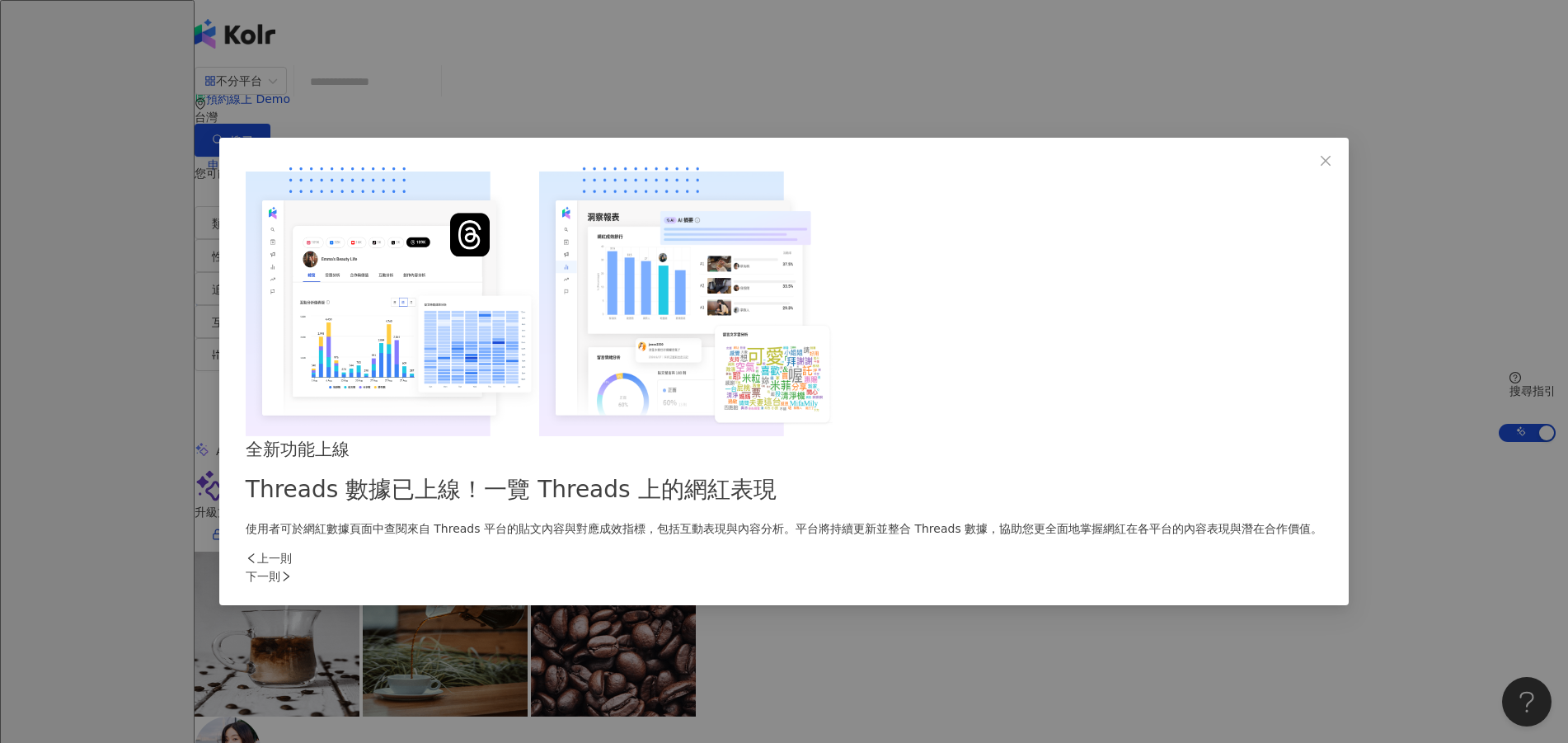
click at [1081, 567] on div "下一則" at bounding box center [784, 576] width 1076 height 18
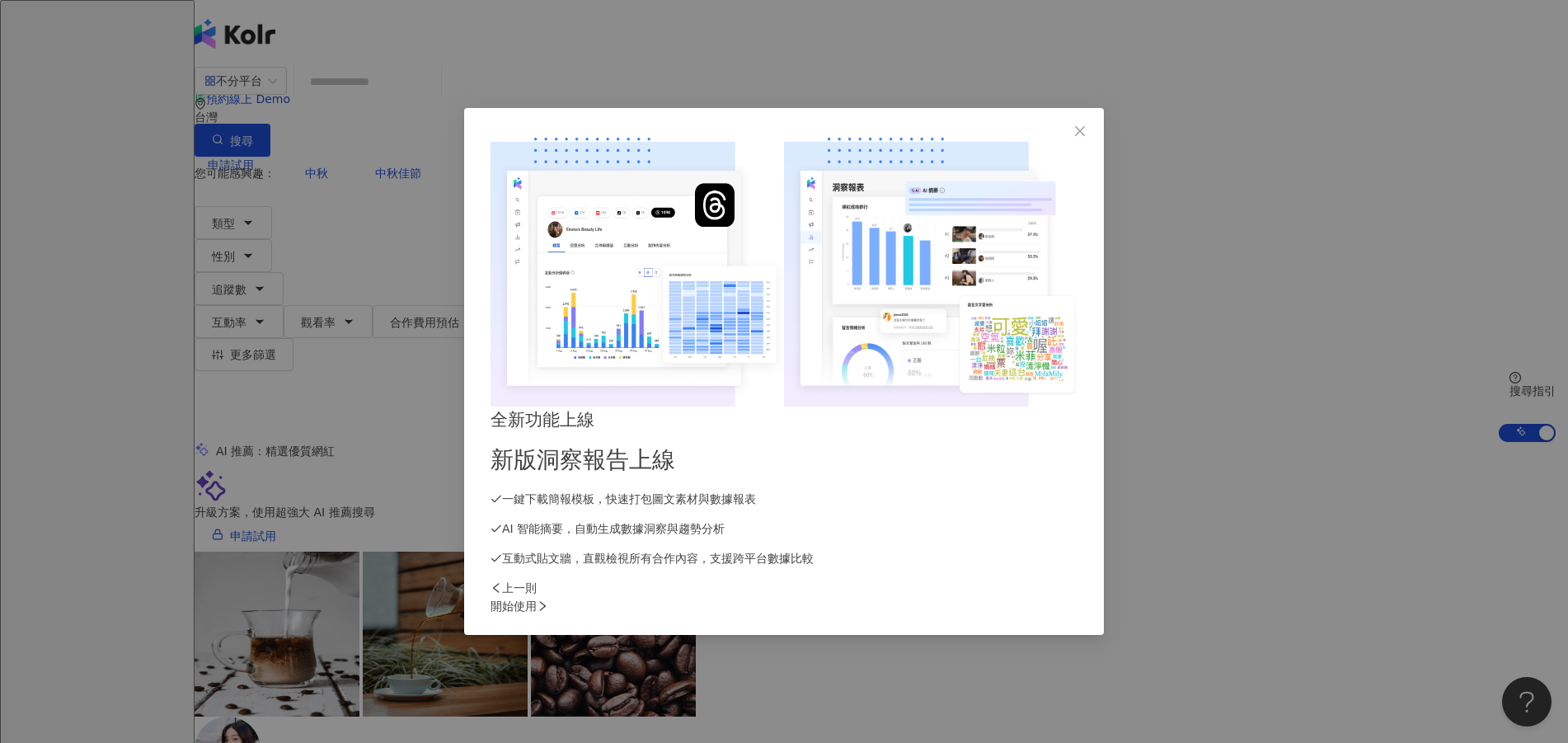
click at [1077, 596] on div "開始使用" at bounding box center [784, 605] width 587 height 18
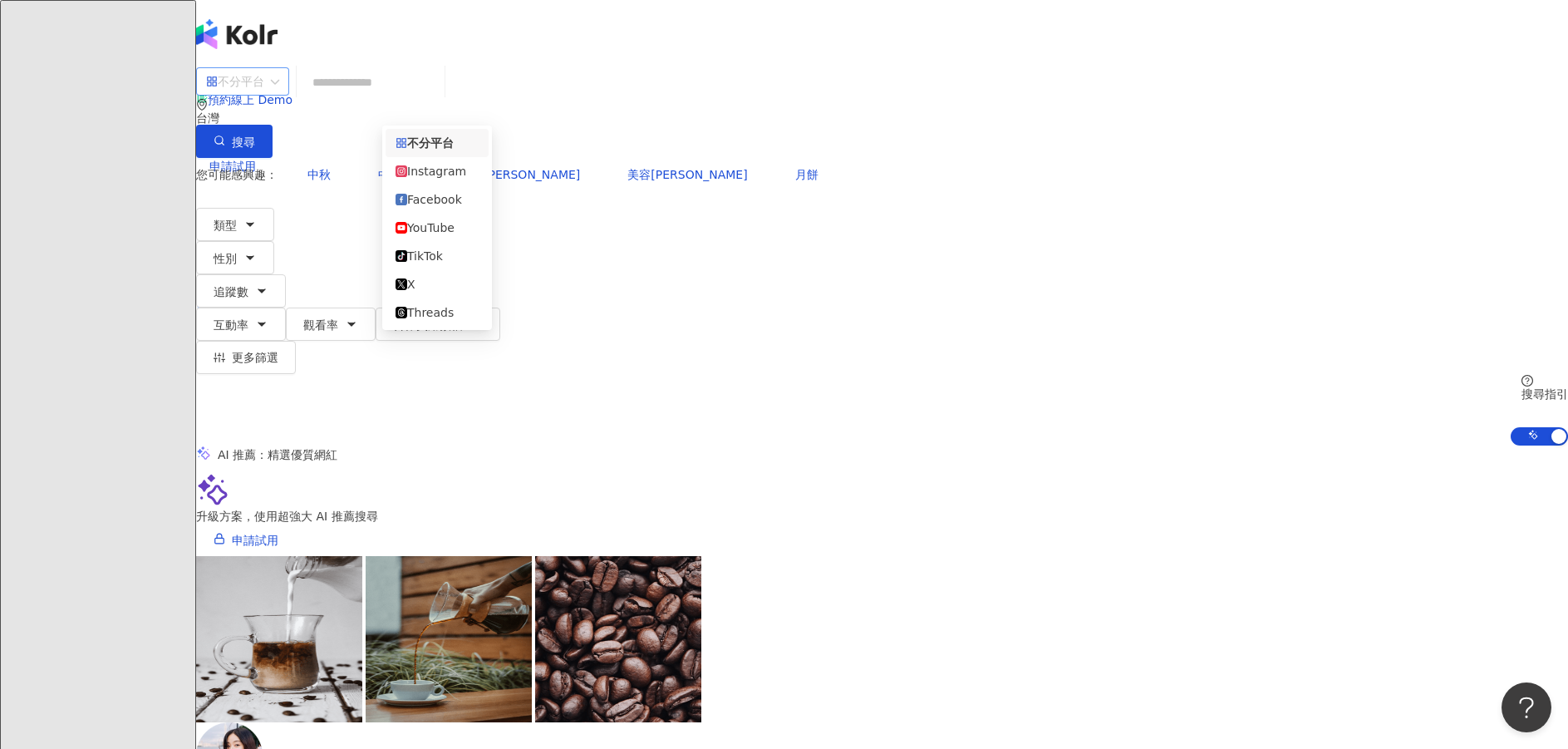
click at [265, 95] on div "不分平台" at bounding box center [235, 81] width 58 height 27
click at [280, 95] on span "不分平台" at bounding box center [242, 81] width 73 height 27
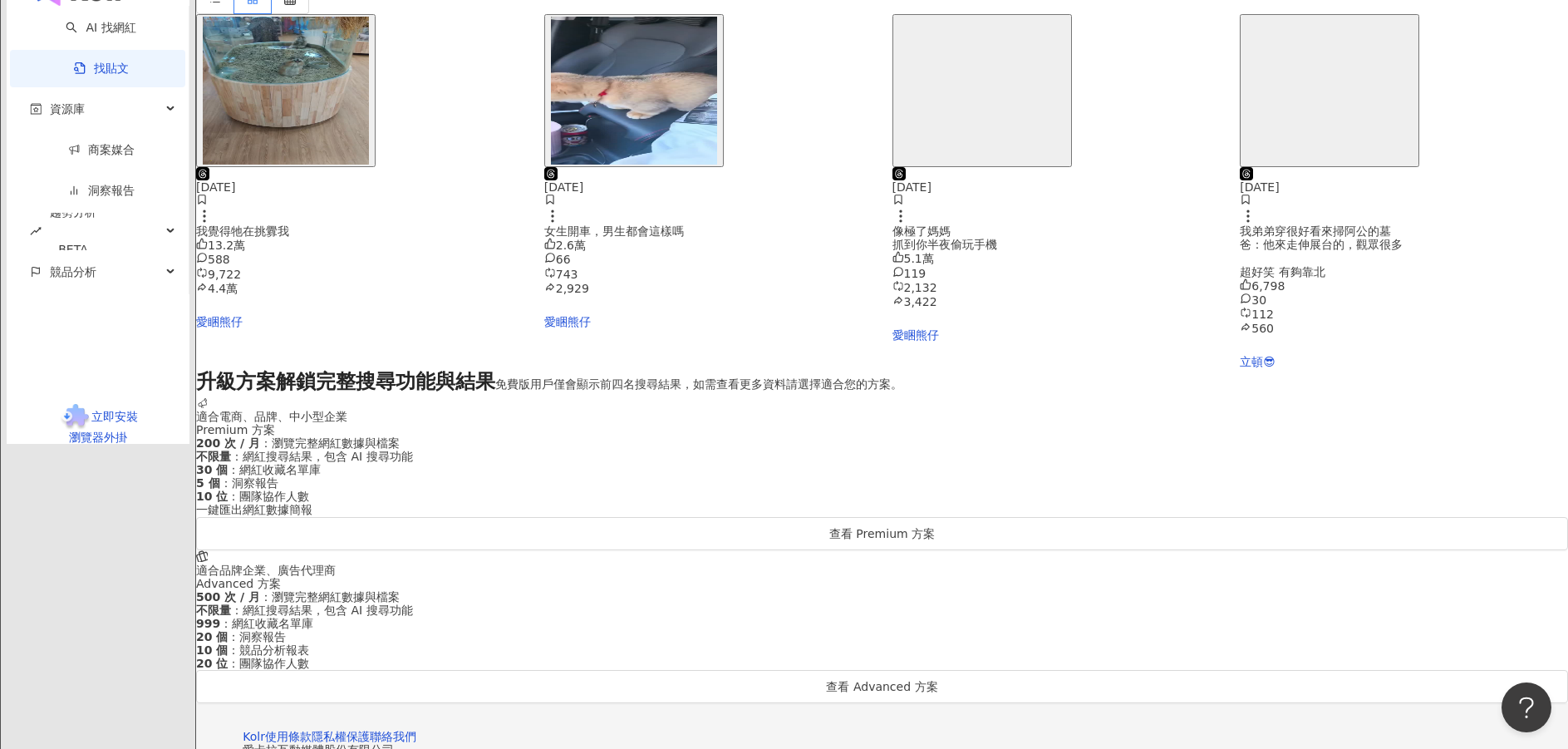
scroll to position [493, 0]
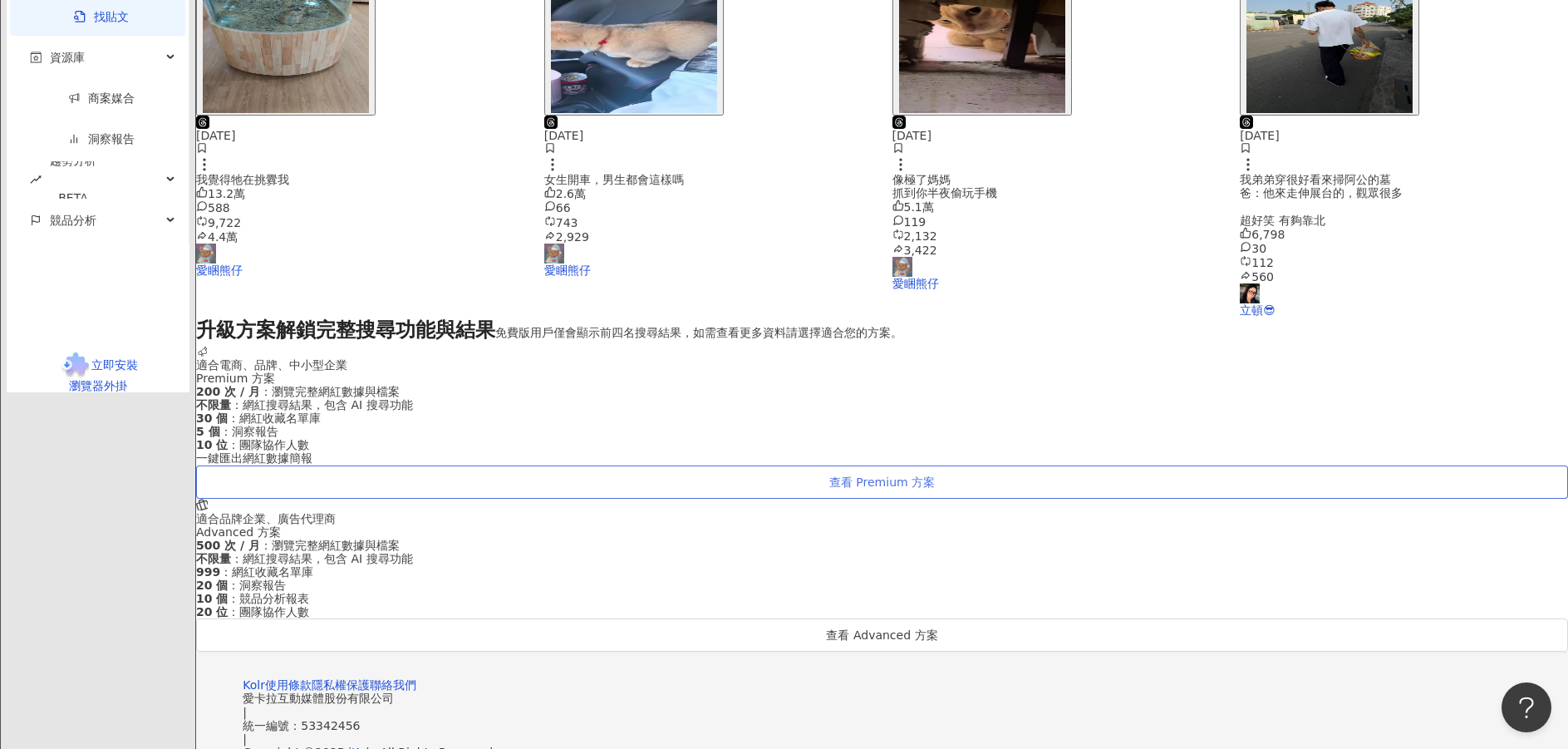
click at [829, 475] on span "查看 Premium 方案" at bounding box center [882, 481] width 106 height 13
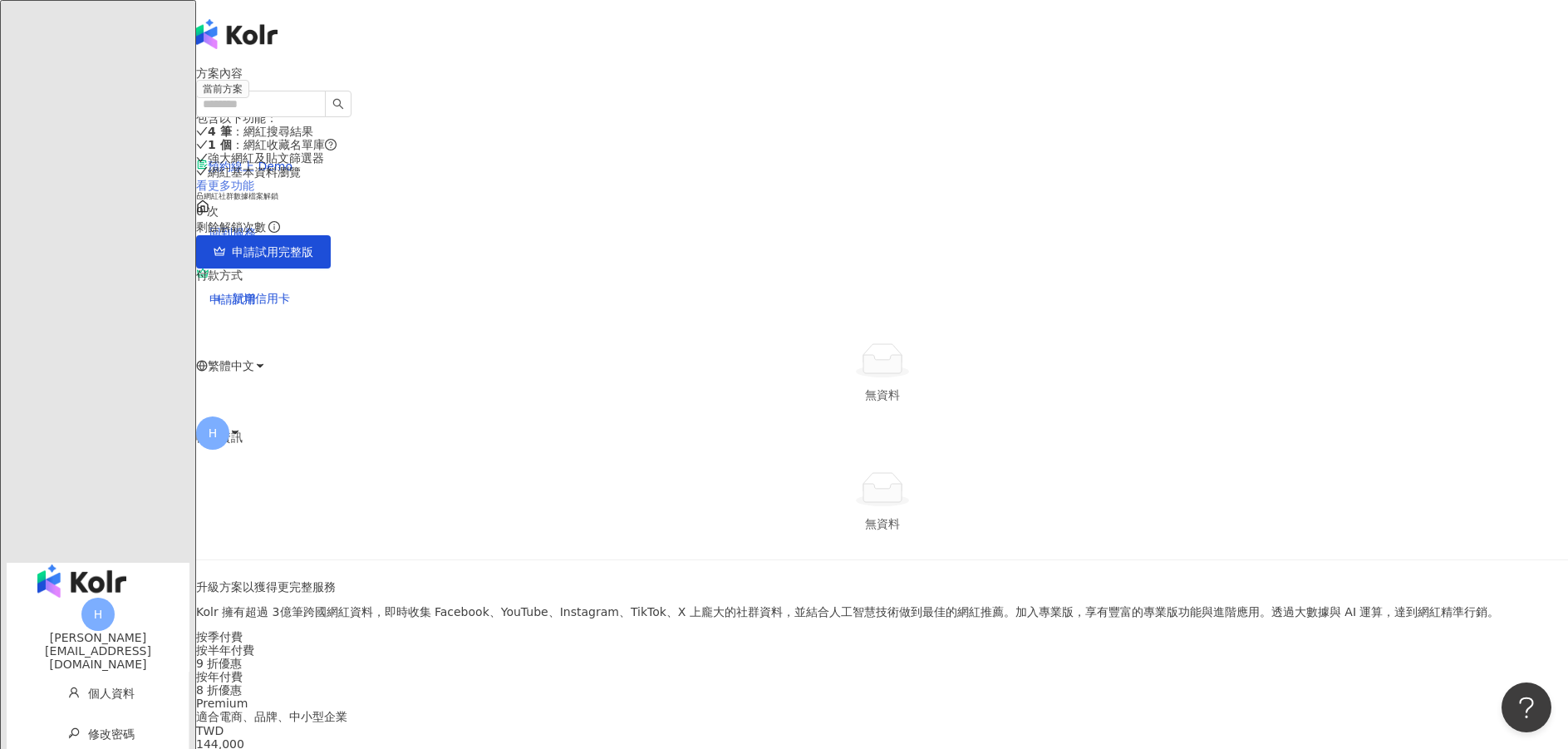
click at [255, 192] on link "看更多功能" at bounding box center [225, 185] width 58 height 13
click at [112, 630] on div "[PERSON_NAME]" at bounding box center [98, 636] width 183 height 13
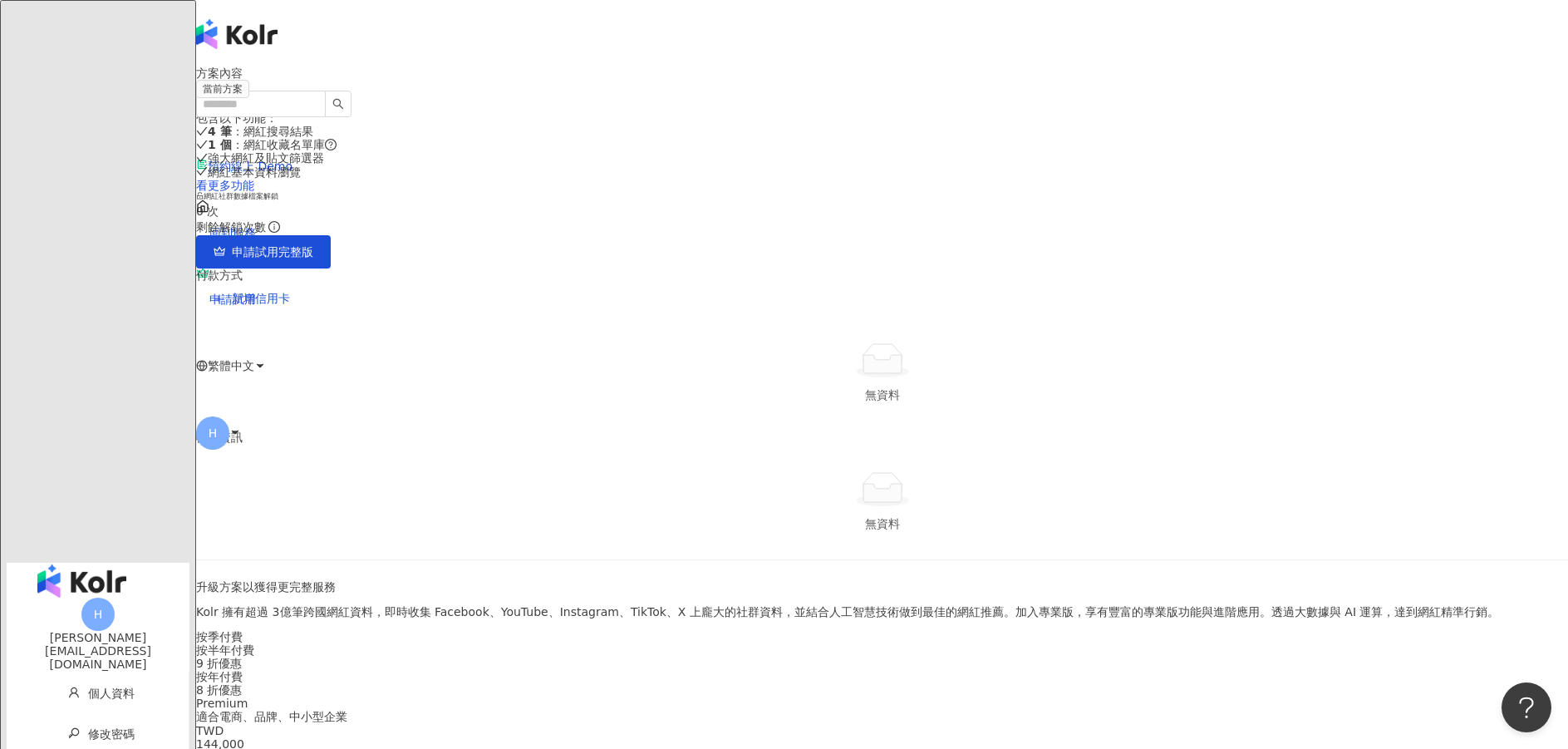
click at [100, 564] on img "button" at bounding box center [81, 580] width 89 height 33
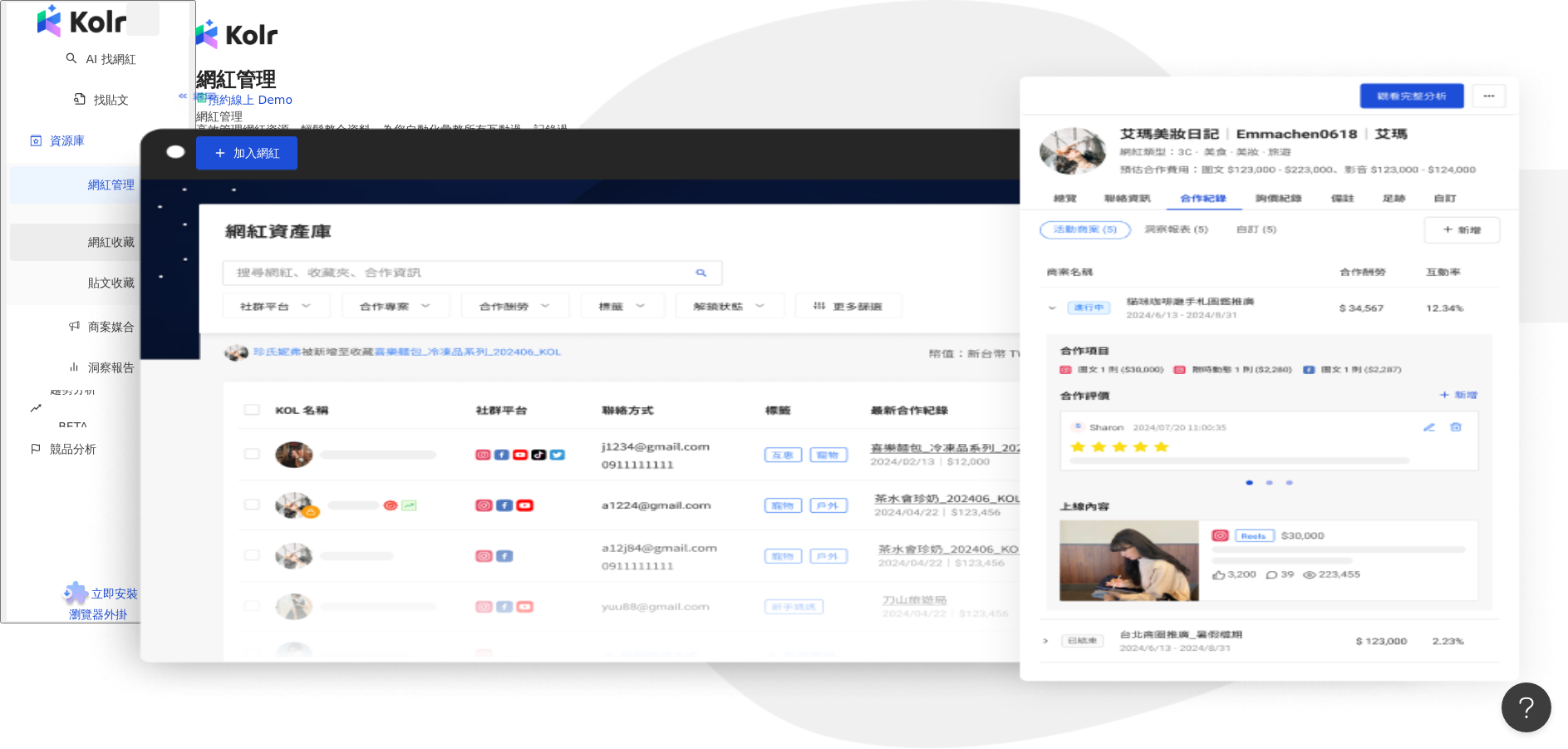
click at [127, 239] on link "網紅收藏" at bounding box center [111, 241] width 47 height 13
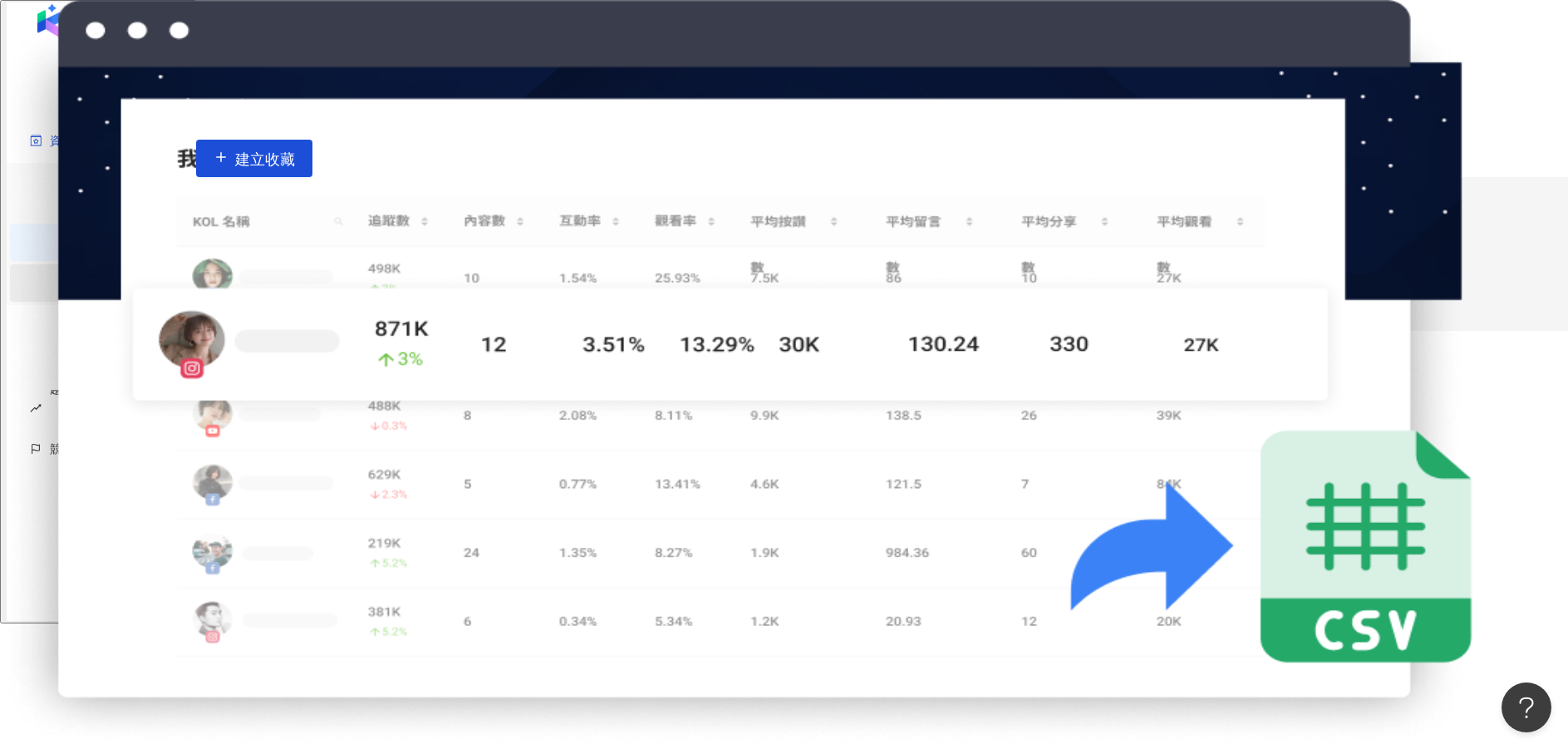
click at [125, 283] on link "貼文收藏" at bounding box center [111, 282] width 47 height 13
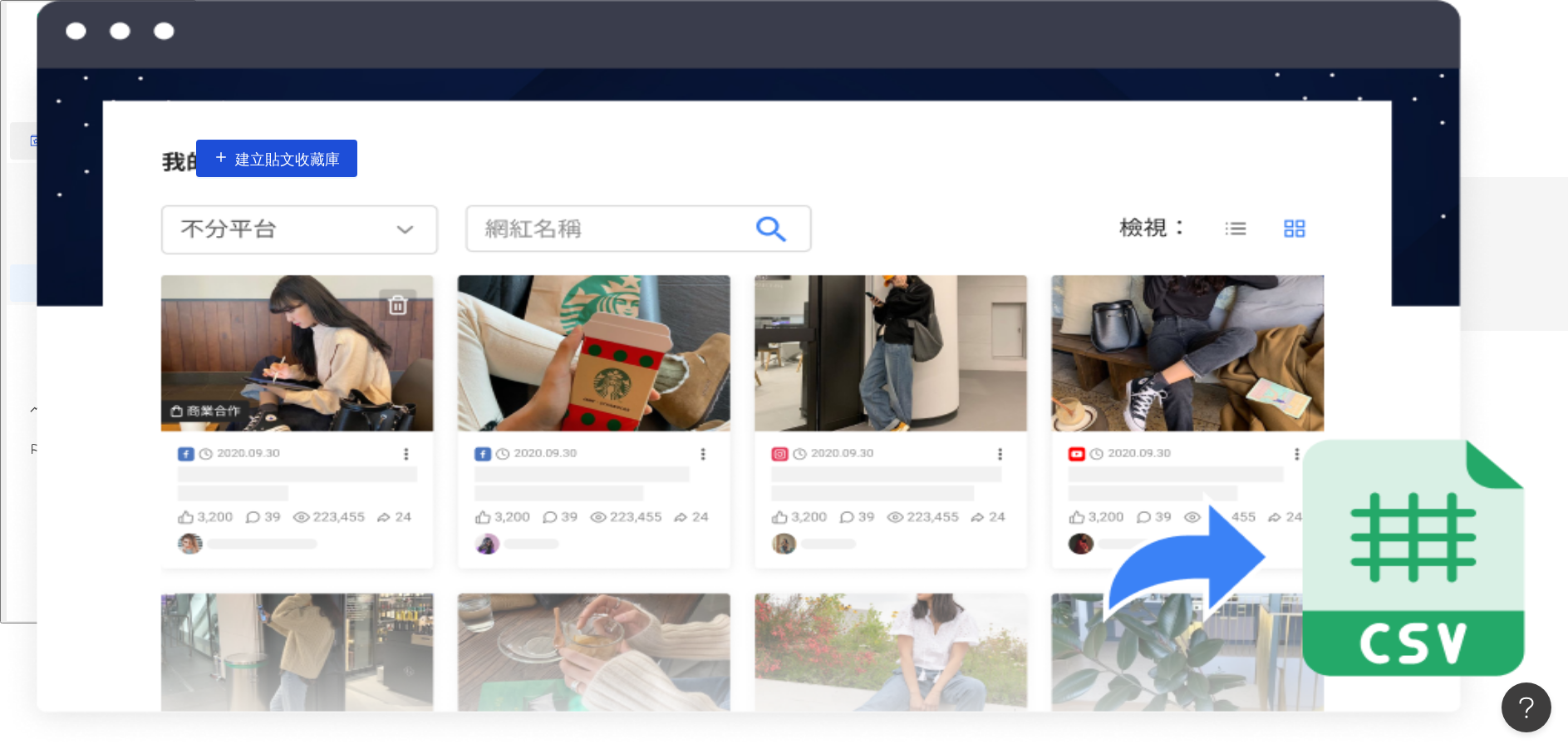
click at [170, 160] on div "資源庫" at bounding box center [98, 140] width 176 height 37
click at [135, 188] on link "商案媒合" at bounding box center [101, 181] width 67 height 13
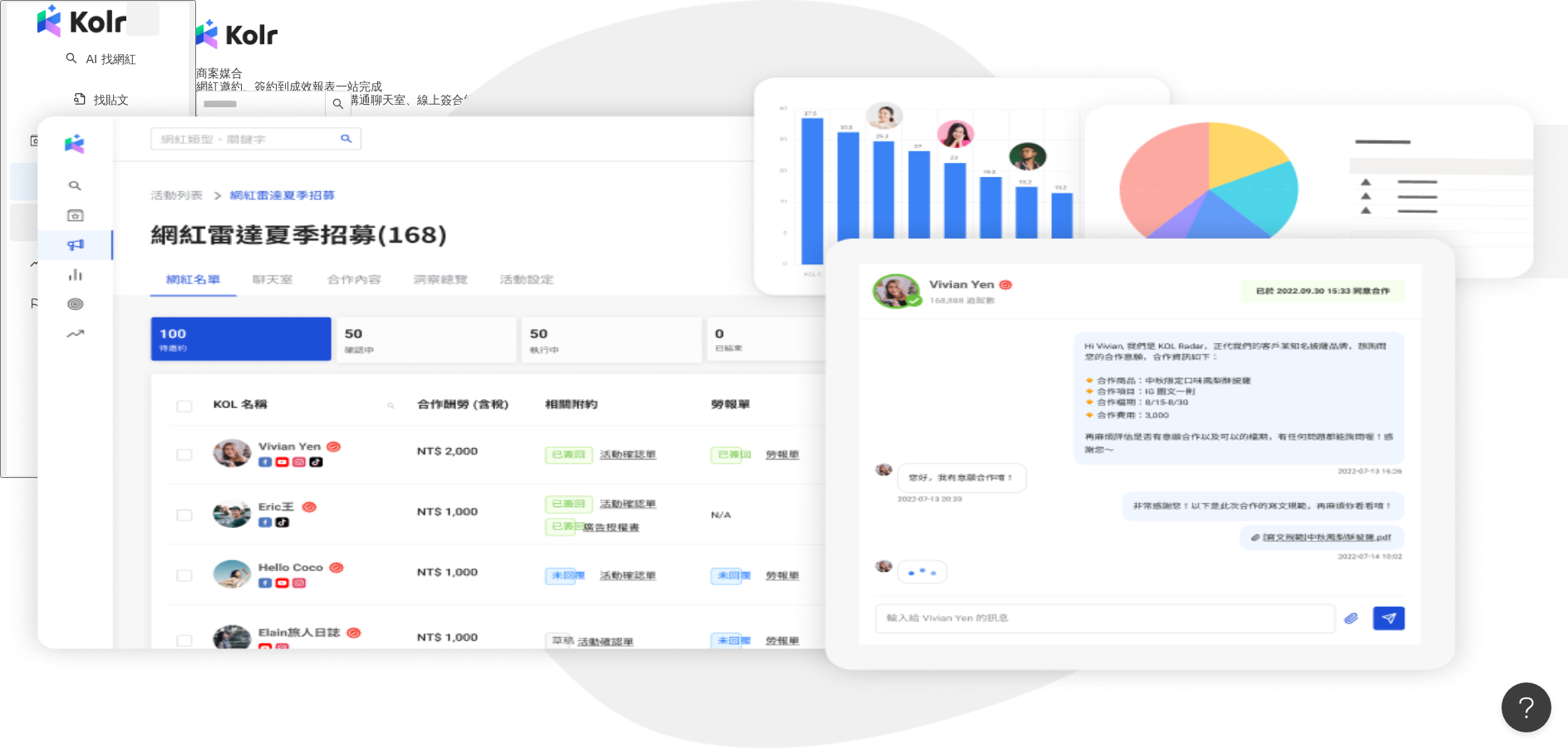
click at [119, 229] on link "洞察報告" at bounding box center [101, 221] width 67 height 13
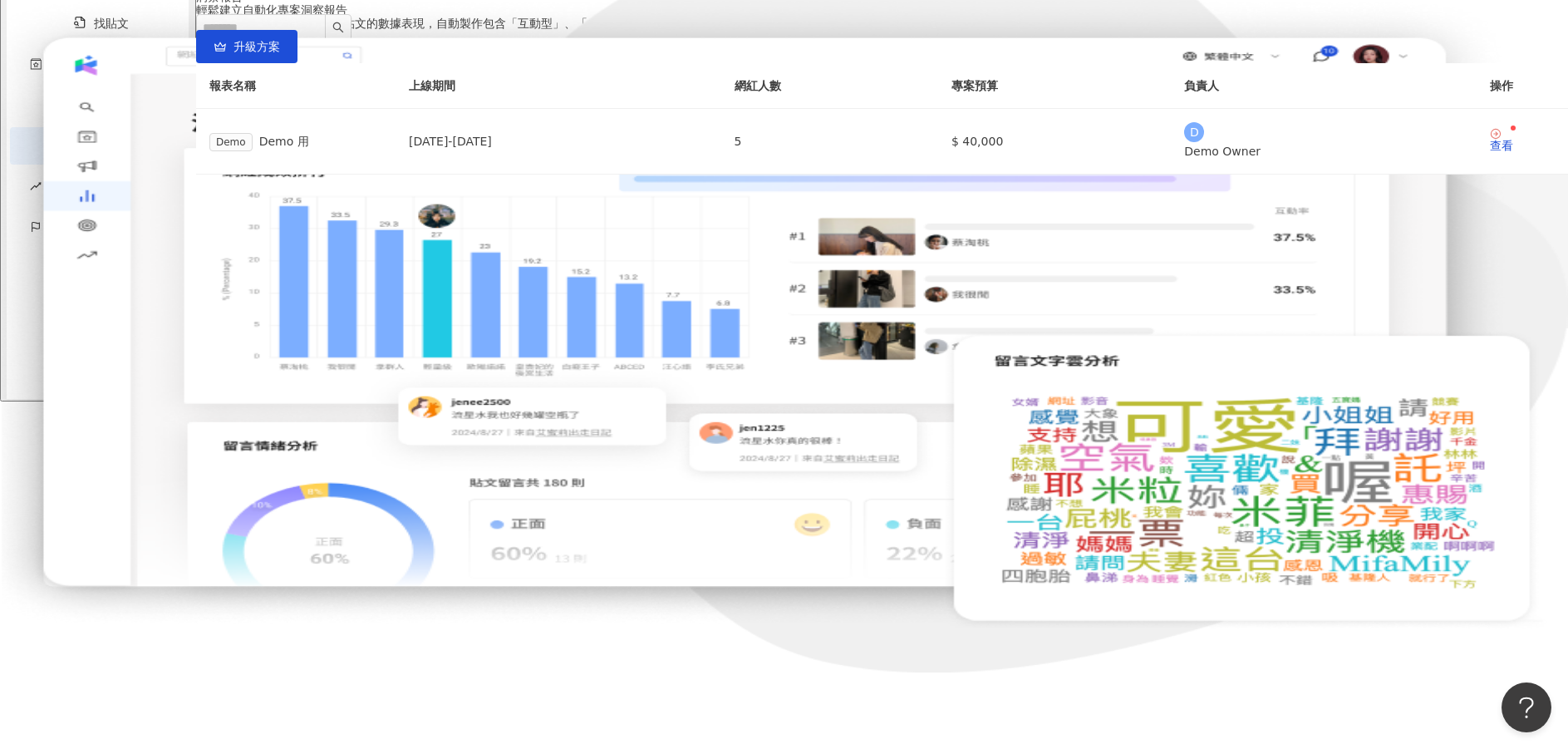
scroll to position [111, 0]
click at [1490, 151] on div "查看" at bounding box center [1501, 146] width 23 height 12
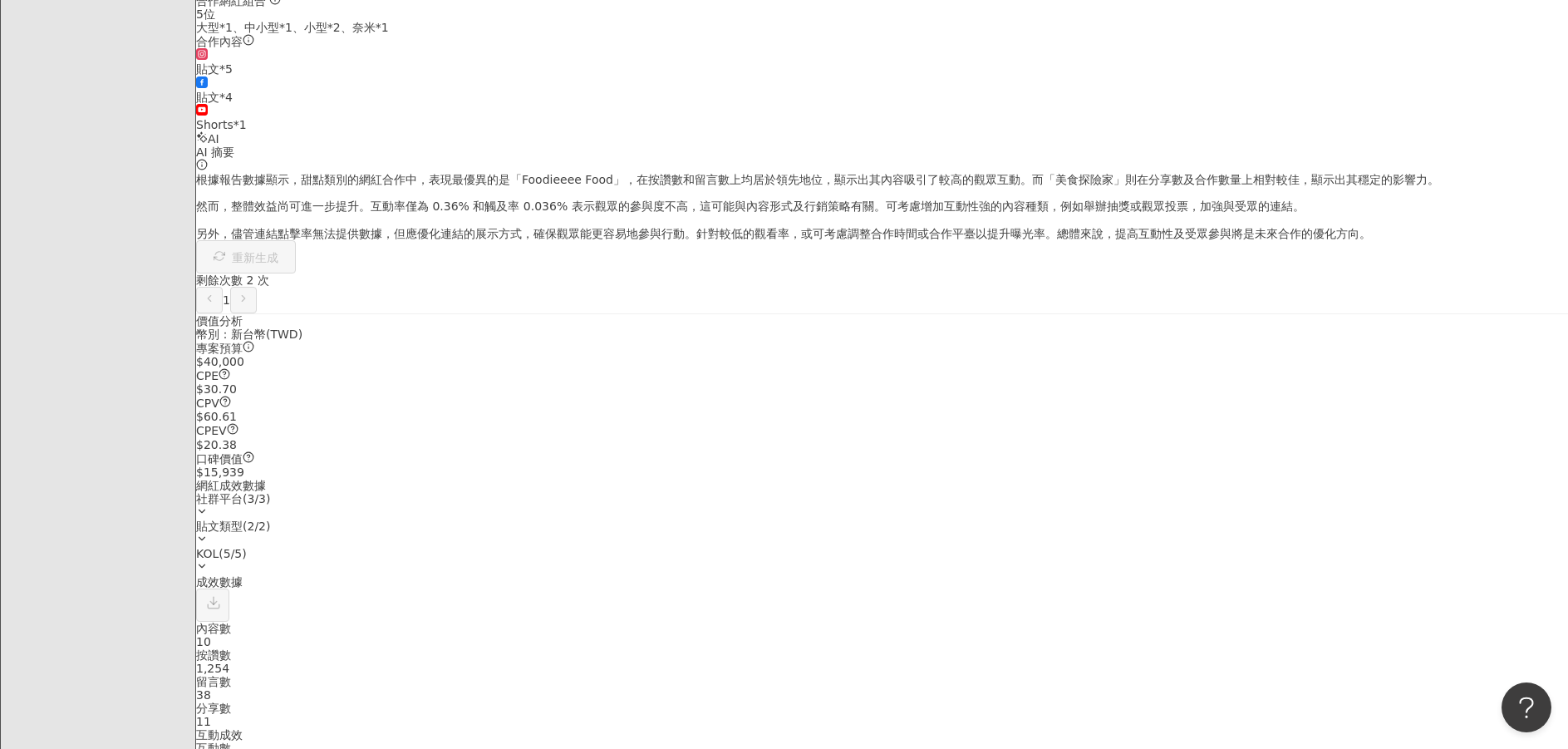
scroll to position [277, 0]
